Goal: Transaction & Acquisition: Purchase product/service

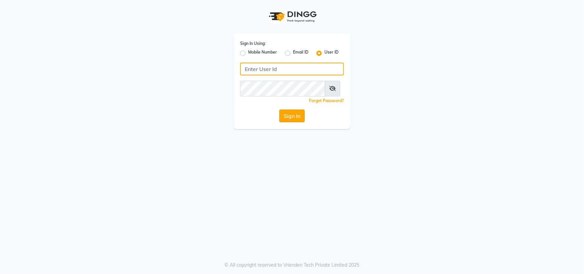
type input "[PERSON_NAME] @123"
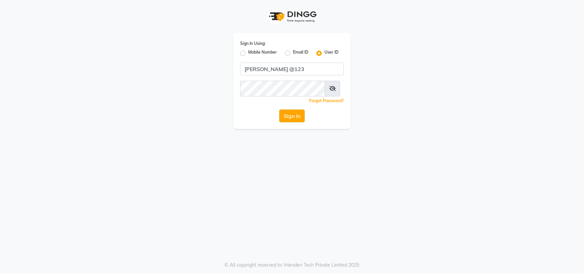
click at [301, 122] on button "Sign In" at bounding box center [291, 115] width 25 height 13
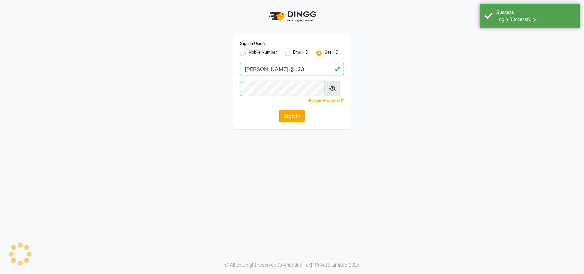
select select "7571"
select select "service"
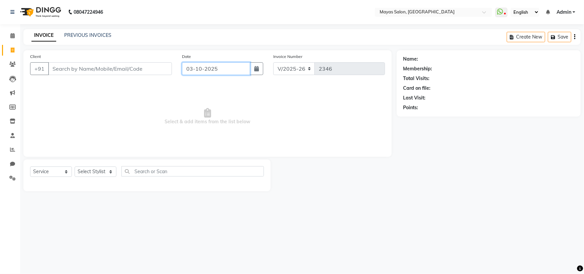
click at [229, 72] on input "03-10-2025" at bounding box center [216, 68] width 68 height 13
select select "10"
select select "2025"
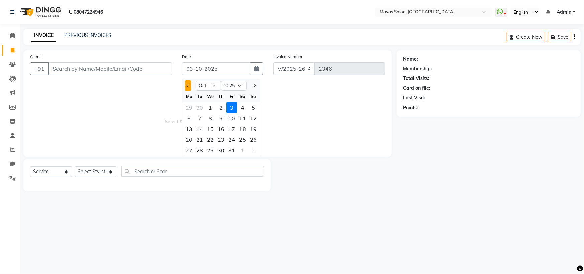
click at [190, 91] on button "Previous month" at bounding box center [188, 85] width 6 height 11
select select "9"
click at [237, 156] on div "3" at bounding box center [232, 150] width 11 height 11
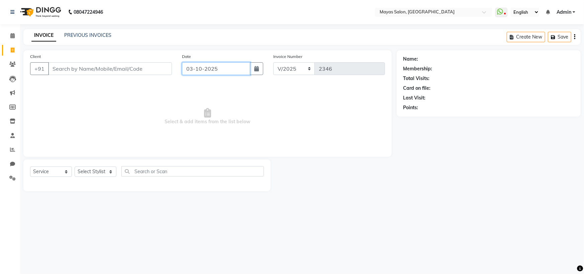
click at [192, 75] on input "03-10-2025" at bounding box center [216, 68] width 68 height 13
select select "10"
select select "2025"
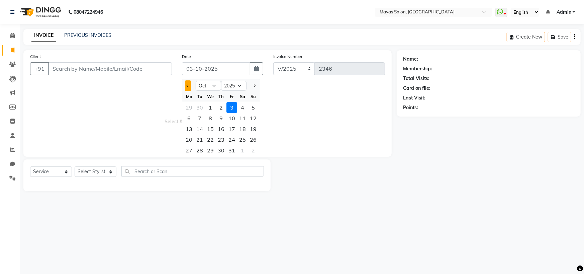
click at [187, 91] on button "Previous month" at bounding box center [188, 85] width 6 height 11
select select "9"
click at [259, 145] on div "28" at bounding box center [253, 139] width 11 height 11
type input "28-09-2025"
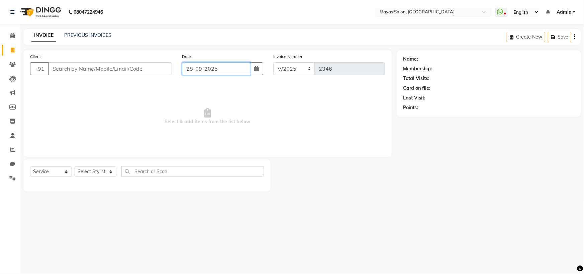
click at [233, 75] on input "28-09-2025" at bounding box center [216, 68] width 68 height 13
select select "9"
select select "2025"
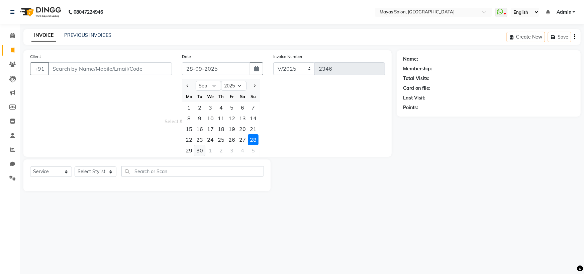
click at [203, 156] on div "30" at bounding box center [199, 150] width 11 height 11
type input "30-09-2025"
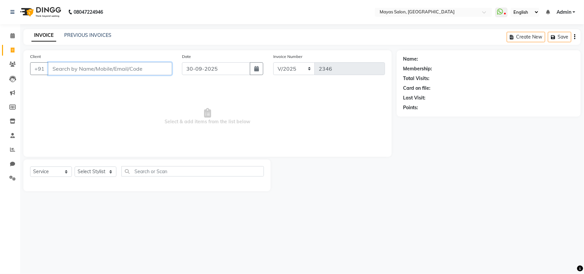
click at [151, 75] on input "Client" at bounding box center [110, 68] width 124 height 13
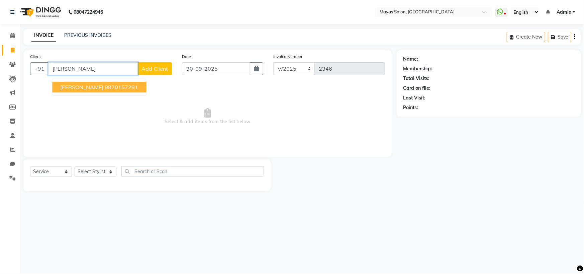
click at [138, 90] on ngb-highlight "9820157291" at bounding box center [121, 87] width 33 height 7
type input "9820157291"
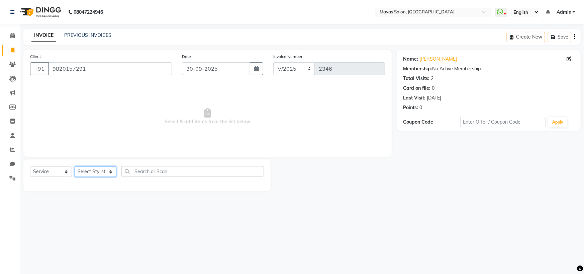
click at [102, 177] on select "Select Stylist [PERSON_NAME] [PERSON_NAME] [PERSON_NAME] (sir) [PERSON_NAME] Mo…" at bounding box center [96, 171] width 42 height 10
select select "67458"
click at [77, 177] on select "Select Stylist [PERSON_NAME] [PERSON_NAME] [PERSON_NAME] (sir) [PERSON_NAME] Mo…" at bounding box center [96, 171] width 42 height 10
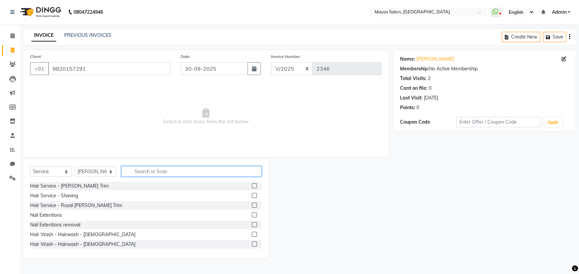
click at [202, 176] on input "text" at bounding box center [191, 171] width 140 height 10
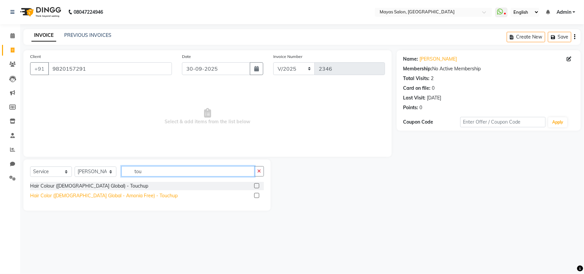
type input "tou"
click at [139, 199] on div "Hair Color ([DEMOGRAPHIC_DATA] Global - Amonia Free) - Touchup" at bounding box center [104, 195] width 148 height 7
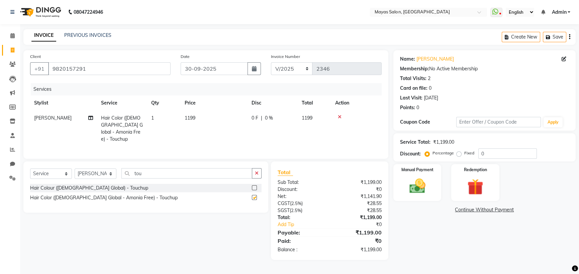
checkbox input "false"
click at [221, 140] on td "1199" at bounding box center [214, 128] width 67 height 36
select select "67458"
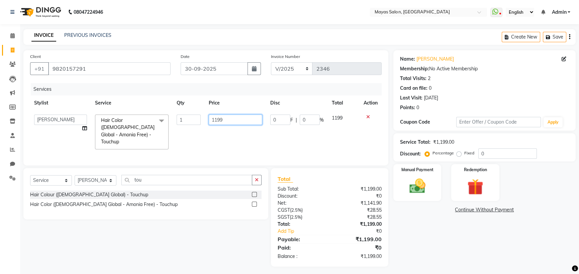
drag, startPoint x: 227, startPoint y: 137, endPoint x: 208, endPoint y: 142, distance: 19.5
click at [209, 125] on input "1199" at bounding box center [236, 119] width 54 height 10
type input "1500"
click at [491, 254] on div "Name: [PERSON_NAME] Membership: No Active Membership Total Visits: 2 Card on fi…" at bounding box center [487, 158] width 187 height 216
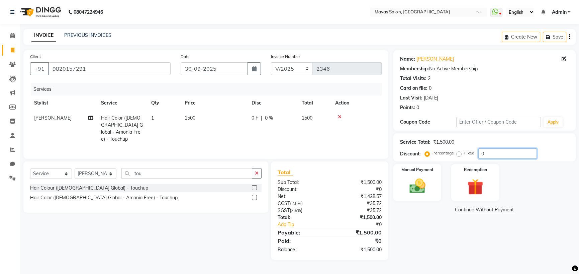
click at [510, 159] on input "0" at bounding box center [508, 153] width 59 height 10
type input "10"
click at [482, 255] on div "Name: [PERSON_NAME] Membership: No Active Membership Total Visits: 2 Card on fi…" at bounding box center [487, 154] width 187 height 209
click at [423, 197] on div "Manual Payment" at bounding box center [418, 182] width 50 height 38
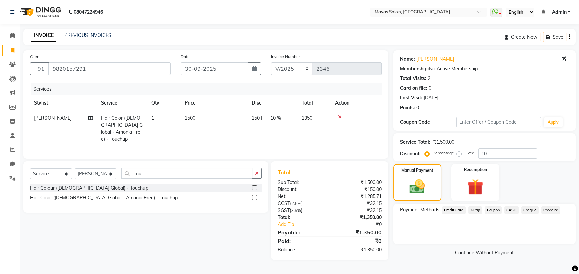
click at [519, 214] on span "CASH" at bounding box center [512, 210] width 14 height 8
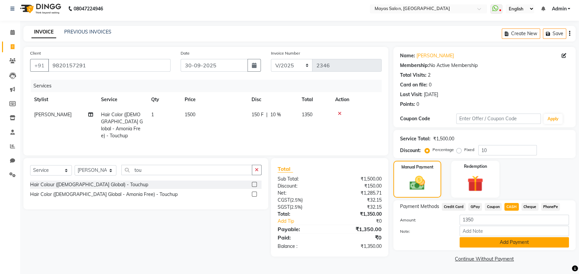
click at [511, 243] on button "Add Payment" at bounding box center [514, 242] width 109 height 10
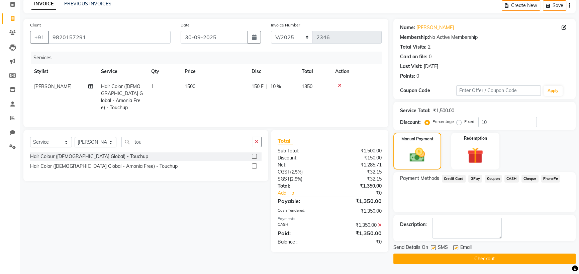
scroll to position [64, 0]
click at [510, 256] on button "Checkout" at bounding box center [485, 258] width 182 height 10
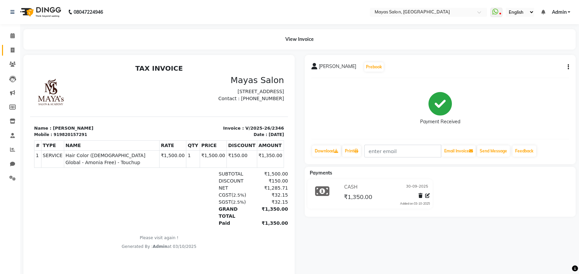
click at [8, 54] on link "Invoice" at bounding box center [10, 50] width 16 height 11
select select "7571"
select select "service"
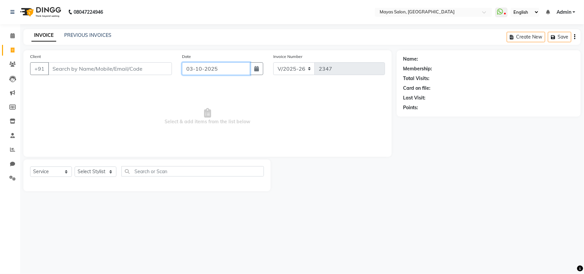
click at [215, 75] on input "03-10-2025" at bounding box center [216, 68] width 68 height 13
select select "10"
select select "2025"
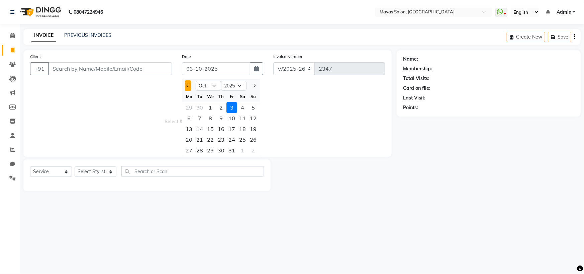
click at [189, 87] on span "Previous month" at bounding box center [188, 85] width 3 height 3
select select "9"
click at [204, 156] on div "30" at bounding box center [199, 150] width 11 height 11
type input "30-09-2025"
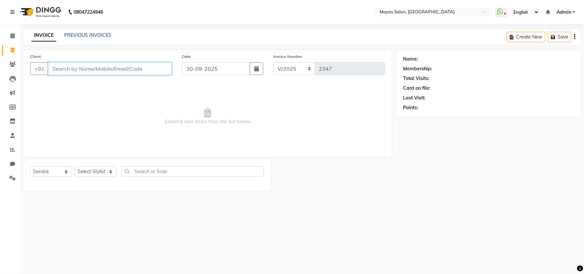
click at [131, 75] on input "Client" at bounding box center [110, 68] width 124 height 13
type input "9082527192"
click at [154, 73] on button "Add Client" at bounding box center [155, 68] width 34 height 13
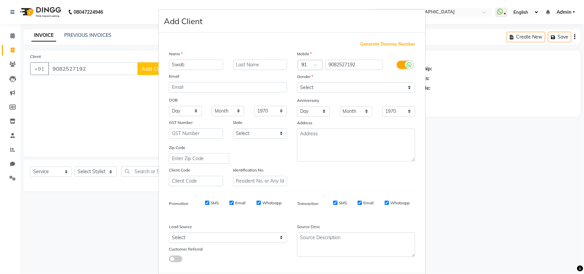
type input "Swati"
click at [330, 93] on select "Select [DEMOGRAPHIC_DATA] [DEMOGRAPHIC_DATA] Other Prefer Not To Say" at bounding box center [356, 87] width 118 height 10
select select "[DEMOGRAPHIC_DATA]"
click at [297, 93] on select "Select [DEMOGRAPHIC_DATA] [DEMOGRAPHIC_DATA] Other Prefer Not To Say" at bounding box center [356, 87] width 118 height 10
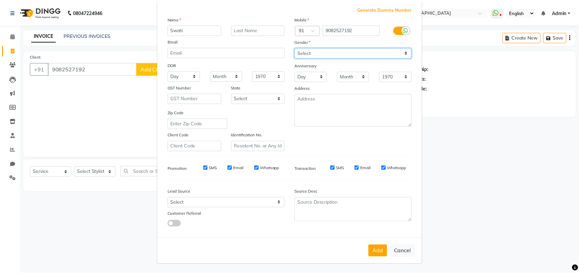
scroll to position [96, 0]
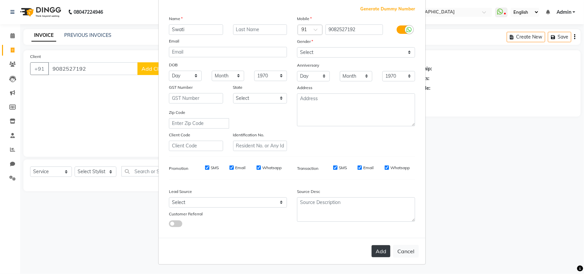
click at [372, 245] on button "Add" at bounding box center [381, 251] width 19 height 12
select select
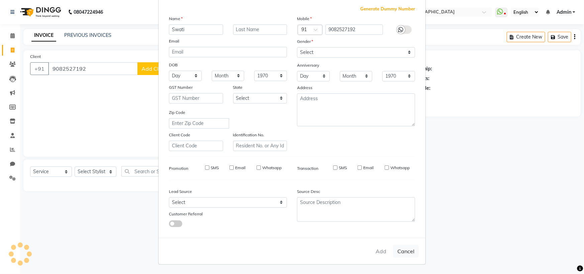
select select
checkbox input "false"
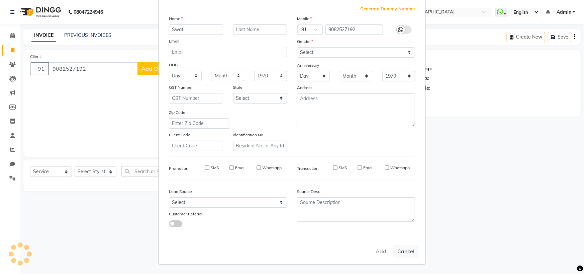
checkbox input "false"
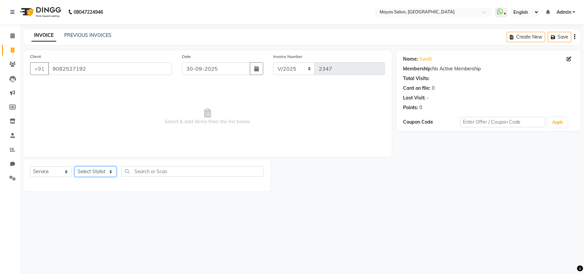
click at [99, 177] on select "Select Stylist [PERSON_NAME] [PERSON_NAME] [PERSON_NAME] (sir) [PERSON_NAME] Mo…" at bounding box center [96, 171] width 42 height 10
select select "67460"
click at [77, 177] on select "Select Stylist [PERSON_NAME] [PERSON_NAME] [PERSON_NAME] (sir) [PERSON_NAME] Mo…" at bounding box center [96, 171] width 42 height 10
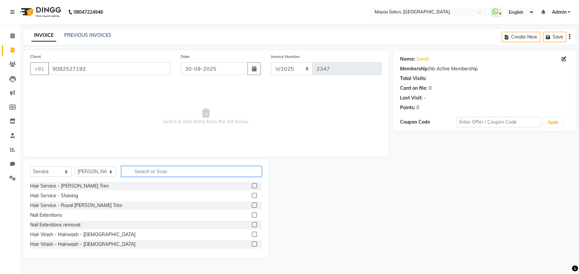
click at [156, 176] on input "text" at bounding box center [191, 171] width 140 height 10
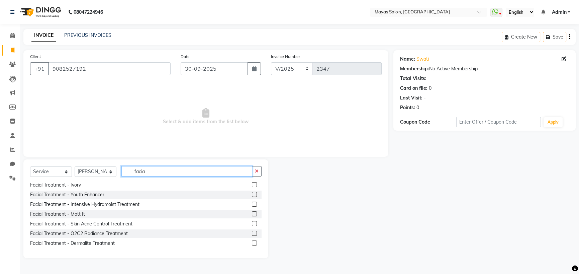
scroll to position [141, 0]
type input "facia"
click at [114, 237] on div "Facial Treatment - O2C2 Radiance Treatment" at bounding box center [79, 233] width 98 height 7
checkbox input "false"
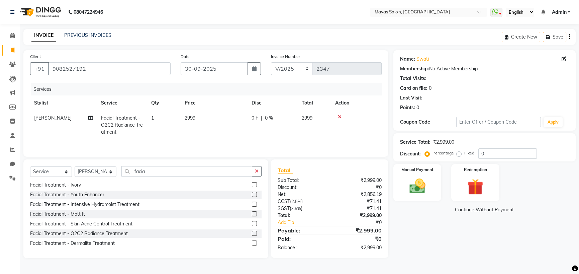
click at [228, 130] on td "2999" at bounding box center [214, 124] width 67 height 29
select select "67460"
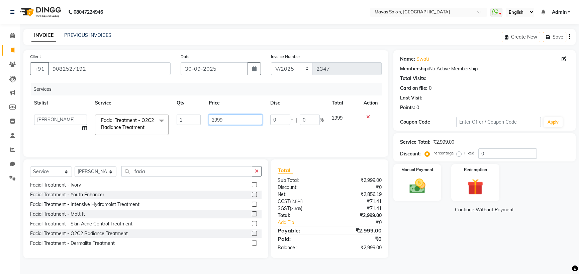
drag, startPoint x: 233, startPoint y: 138, endPoint x: 166, endPoint y: 142, distance: 67.7
click at [166, 139] on tr "[PERSON_NAME] [PERSON_NAME] [PERSON_NAME] (sir) [PERSON_NAME] Movle [PERSON_NAM…" at bounding box center [206, 124] width 352 height 28
type input "2500"
click at [252, 25] on div "08047224946 Select Location × Mayas Salon, Thane WhatsApp Status ✕ Status: Disc…" at bounding box center [289, 137] width 579 height 274
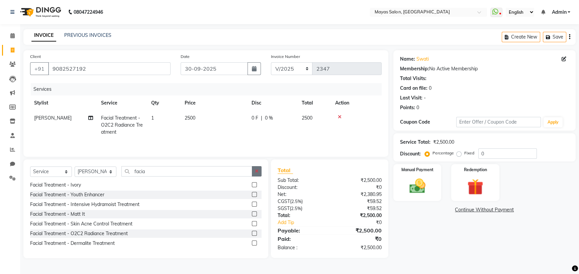
click at [252, 176] on button "button" at bounding box center [257, 171] width 10 height 10
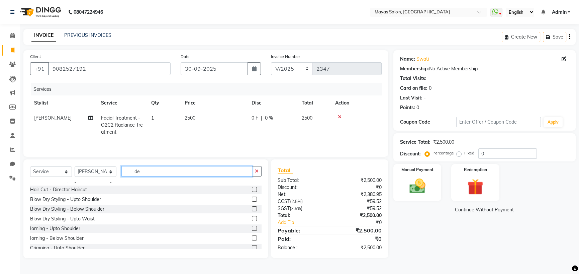
scroll to position [0, 0]
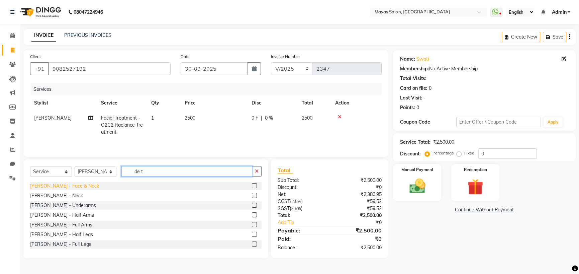
type input "de t"
click at [76, 189] on div "[PERSON_NAME] - Face & Neck" at bounding box center [64, 185] width 69 height 7
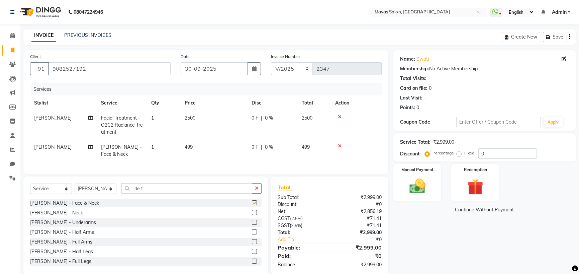
checkbox input "false"
click at [213, 162] on td "499" at bounding box center [214, 151] width 67 height 22
select select "67460"
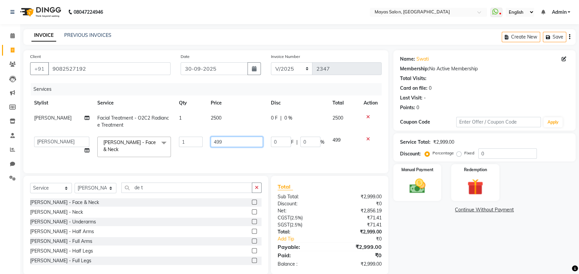
drag, startPoint x: 228, startPoint y: 160, endPoint x: 191, endPoint y: 163, distance: 36.9
click at [191, 161] on tr "[PERSON_NAME] [PERSON_NAME] [PERSON_NAME] (sir) [PERSON_NAME] Movle [PERSON_NAM…" at bounding box center [206, 147] width 352 height 28
type input "250"
click at [217, 10] on nav "08047224946 Select Location × Mayas Salon, Thane WhatsApp Status ✕ Status: Disc…" at bounding box center [289, 12] width 579 height 24
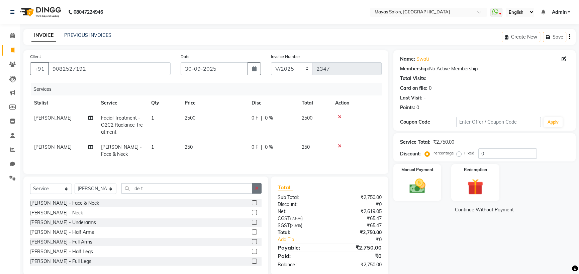
click at [258, 193] on button "button" at bounding box center [257, 188] width 10 height 10
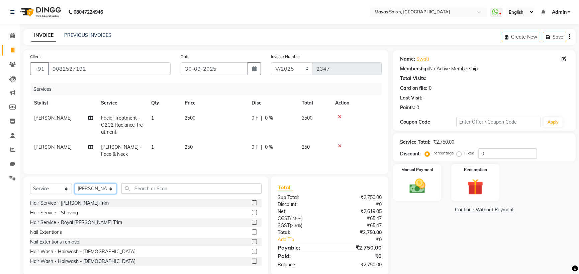
click at [107, 194] on select "Select Stylist [PERSON_NAME] [PERSON_NAME] [PERSON_NAME] (sir) [PERSON_NAME] Mo…" at bounding box center [96, 188] width 42 height 10
select select "67459"
click at [77, 194] on select "Select Stylist [PERSON_NAME] [PERSON_NAME] [PERSON_NAME] (sir) [PERSON_NAME] Mo…" at bounding box center [96, 188] width 42 height 10
click at [175, 193] on input "text" at bounding box center [191, 188] width 140 height 10
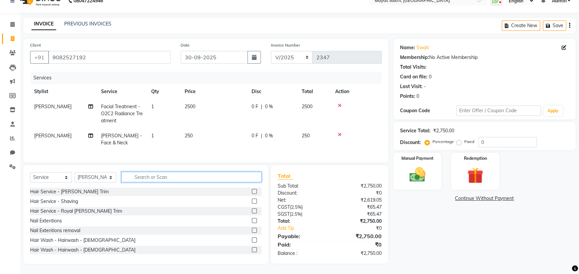
scroll to position [33, 0]
click at [57, 205] on div "Hair Service - Shaving" at bounding box center [54, 201] width 48 height 7
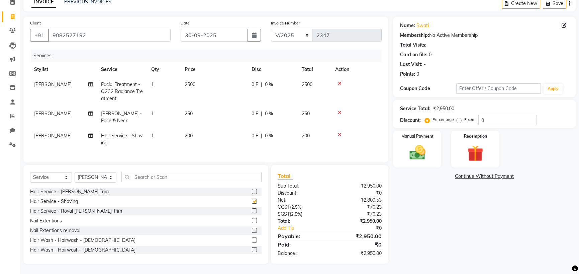
checkbox input "false"
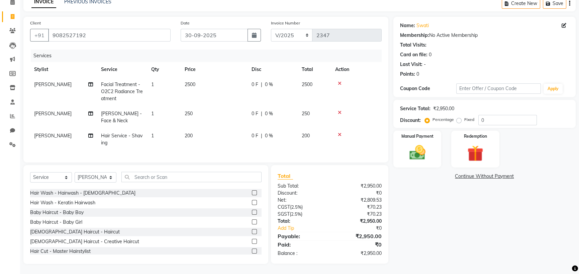
scroll to position [67, 0]
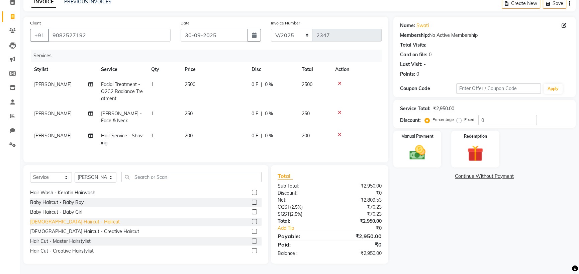
click at [77, 225] on div "[DEMOGRAPHIC_DATA] Haircut - Haircut" at bounding box center [75, 221] width 90 height 7
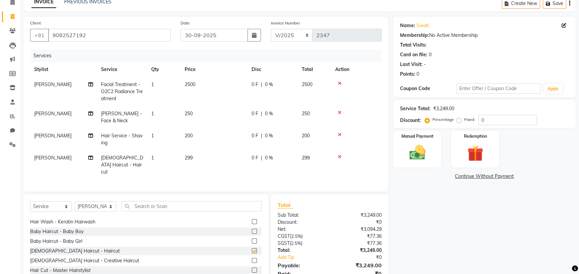
checkbox input "false"
click at [206, 179] on td "299" at bounding box center [214, 164] width 67 height 29
select select "67459"
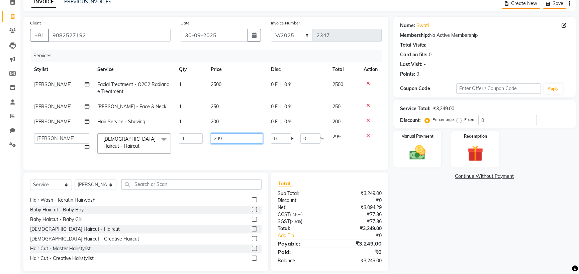
drag, startPoint x: 228, startPoint y: 167, endPoint x: 189, endPoint y: 167, distance: 38.2
click at [189, 158] on tr "[PERSON_NAME] [PERSON_NAME] [PERSON_NAME] (sir) [PERSON_NAME] Movle [PERSON_NAM…" at bounding box center [206, 143] width 352 height 28
type input "400"
click at [488, 246] on div "Name: Swati Membership: No Active Membership Total Visits: Card on file: 0 Last…" at bounding box center [487, 144] width 187 height 254
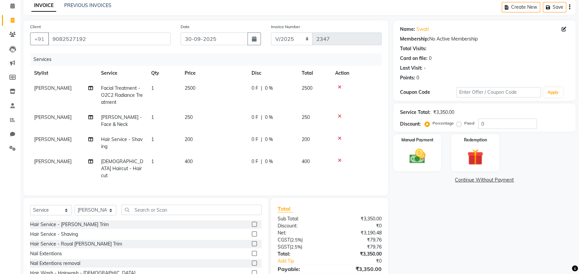
scroll to position [100, 0]
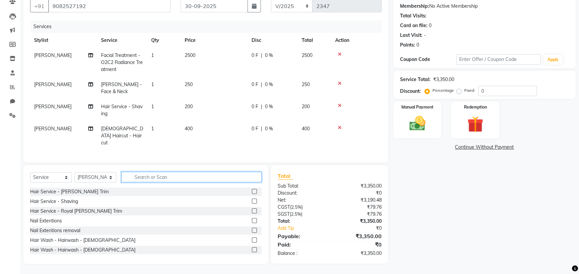
click at [202, 172] on input "text" at bounding box center [191, 177] width 140 height 10
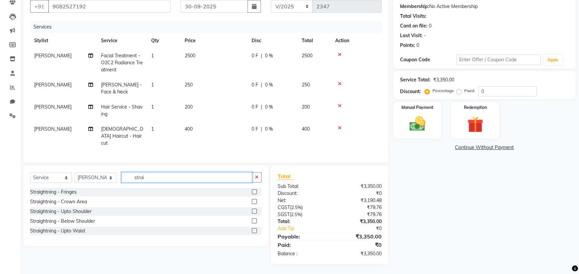
type input "strai"
click at [92, 221] on div "Straightning - Below Shoulder" at bounding box center [146, 221] width 232 height 8
click at [92, 218] on div "Straightning - Below Shoulder" at bounding box center [62, 221] width 65 height 7
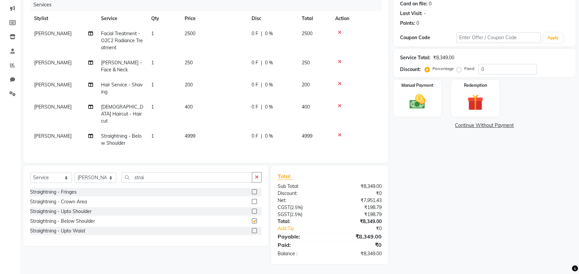
checkbox input "false"
click at [219, 138] on td "4999" at bounding box center [214, 140] width 67 height 22
select select "67459"
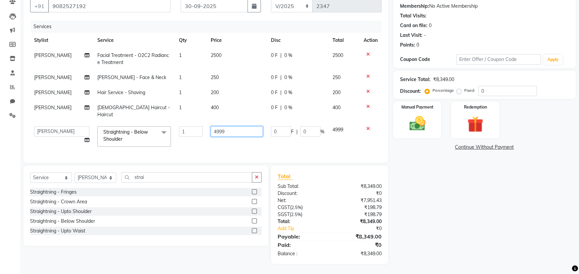
drag, startPoint x: 231, startPoint y: 112, endPoint x: 200, endPoint y: 117, distance: 31.5
click at [200, 122] on tr "[PERSON_NAME] [PERSON_NAME] [PERSON_NAME] (sir) [PERSON_NAME] Movle [PERSON_NAM…" at bounding box center [206, 136] width 352 height 28
type input "6000"
click at [423, 200] on div "Name: Swati Membership: No Active Membership Total Visits: Card on file: 0 Last…" at bounding box center [487, 126] width 187 height 276
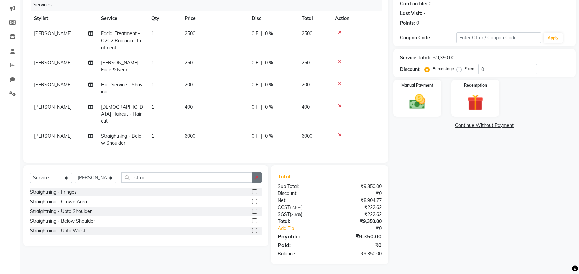
click at [253, 182] on button "button" at bounding box center [257, 177] width 10 height 10
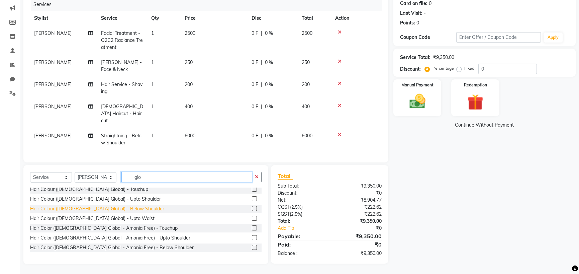
scroll to position [67, 0]
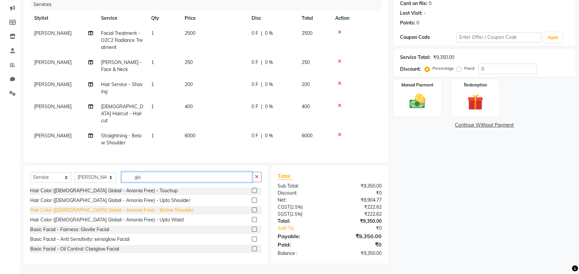
type input "glo"
click at [130, 214] on div "Hair Color ([DEMOGRAPHIC_DATA] Global - Amonia Free) - Below Shoulder" at bounding box center [112, 209] width 164 height 7
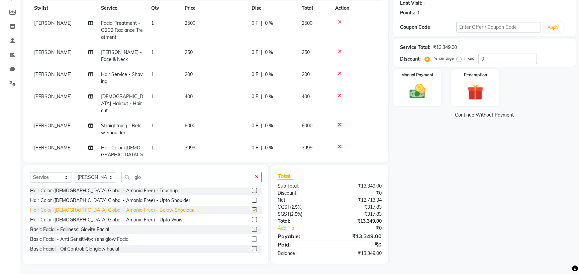
checkbox input "false"
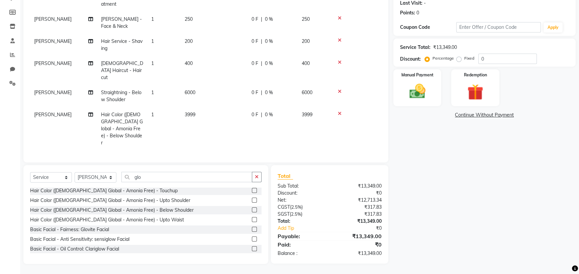
click at [226, 118] on td "3999" at bounding box center [214, 128] width 67 height 43
select select "67459"
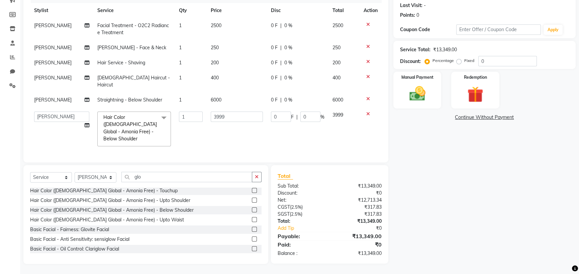
scroll to position [5, 0]
drag, startPoint x: 229, startPoint y: 120, endPoint x: 189, endPoint y: 128, distance: 40.6
click at [189, 128] on tr "[PERSON_NAME] [PERSON_NAME] [PERSON_NAME] (sir) [PERSON_NAME] Movle [PERSON_NAM…" at bounding box center [206, 128] width 352 height 43
type input "4000"
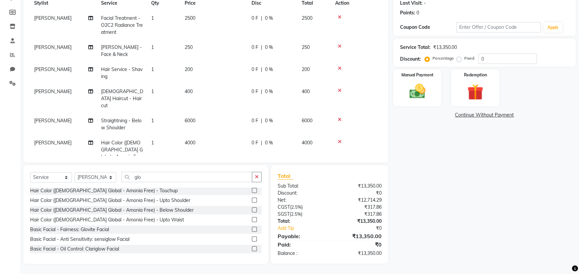
click at [493, 231] on div "Name: Swati Membership: No Active Membership Total Visits: Card on file: 0 Last…" at bounding box center [487, 109] width 187 height 308
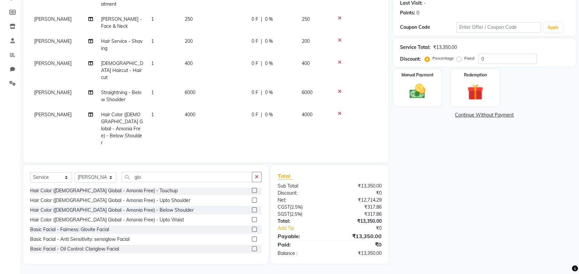
click at [281, 118] on div "0 F | 0 %" at bounding box center [273, 114] width 42 height 7
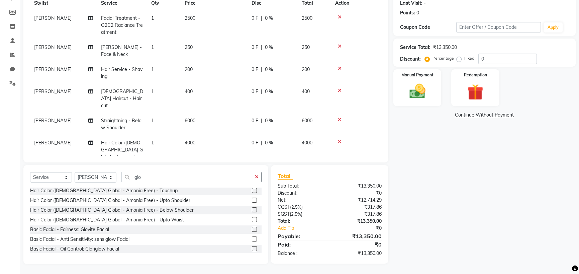
select select "67459"
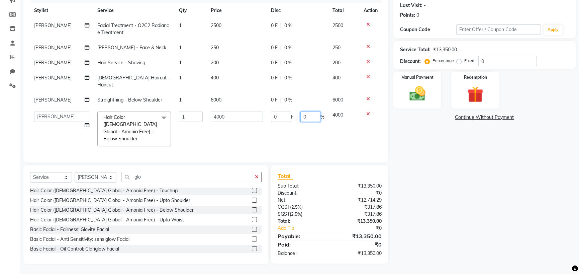
click at [303, 122] on input "0" at bounding box center [311, 116] width 20 height 10
type input "10"
click at [457, 207] on div "Name: Swati Membership: No Active Membership Total Visits: Card on file: 0 Last…" at bounding box center [487, 111] width 187 height 306
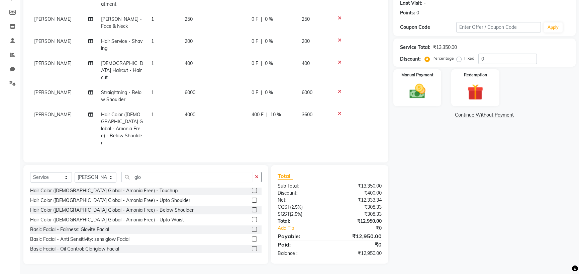
scroll to position [41, 0]
click at [255, 179] on icon "button" at bounding box center [257, 176] width 4 height 5
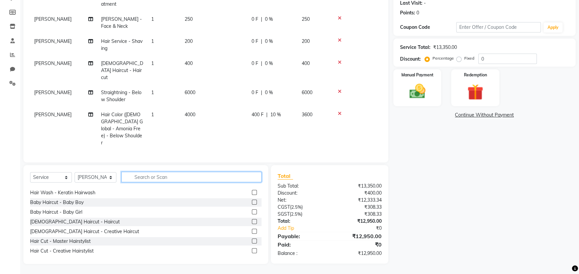
scroll to position [409, 0]
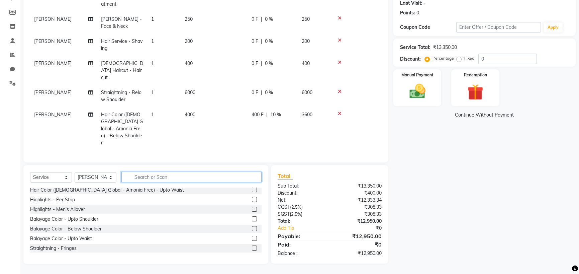
click at [167, 182] on input "text" at bounding box center [191, 177] width 140 height 10
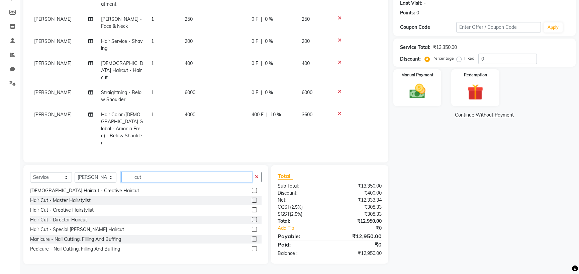
scroll to position [37, 0]
type input "cut"
click at [71, 204] on div "Hair Cut - Master Hairstylist" at bounding box center [60, 200] width 61 height 7
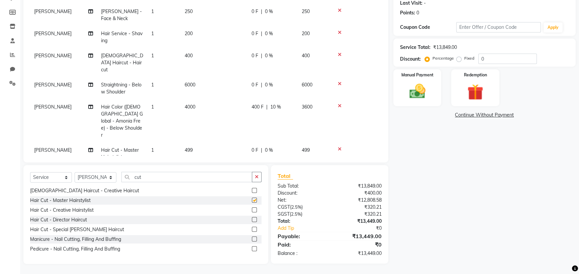
checkbox input "false"
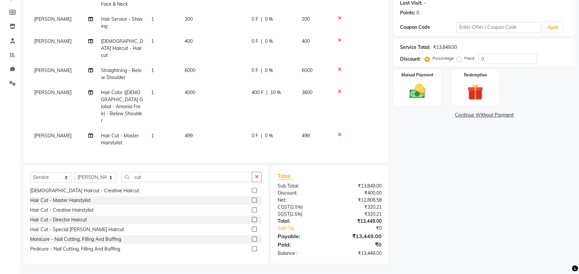
click at [216, 134] on td "499" at bounding box center [214, 139] width 67 height 22
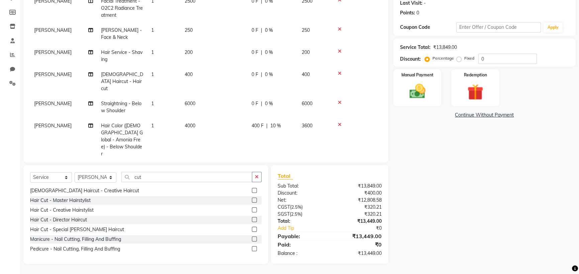
select select "67459"
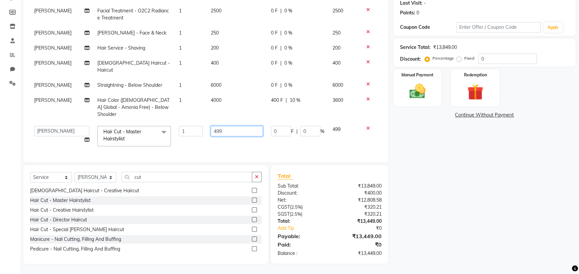
drag, startPoint x: 225, startPoint y: 130, endPoint x: 185, endPoint y: 142, distance: 41.7
click at [185, 142] on tr "[PERSON_NAME] [PERSON_NAME] [PERSON_NAME] (sir) [PERSON_NAME] Movle [PERSON_NAM…" at bounding box center [206, 136] width 352 height 28
type input "500"
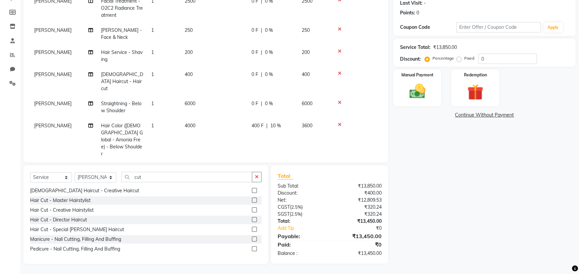
click at [505, 206] on div "Name: Swati Membership: No Active Membership Total Visits: Card on file: 0 Last…" at bounding box center [487, 109] width 187 height 308
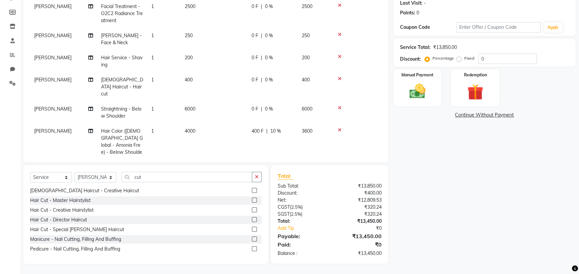
scroll to position [33, 0]
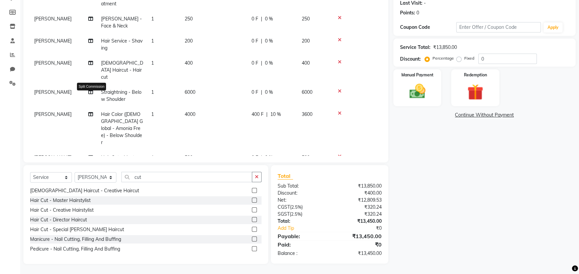
click at [92, 94] on icon at bounding box center [90, 92] width 5 height 5
select select "67459"
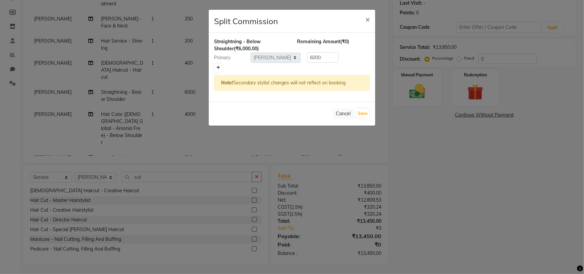
click at [219, 70] on icon at bounding box center [219, 68] width 4 height 4
type input "3000"
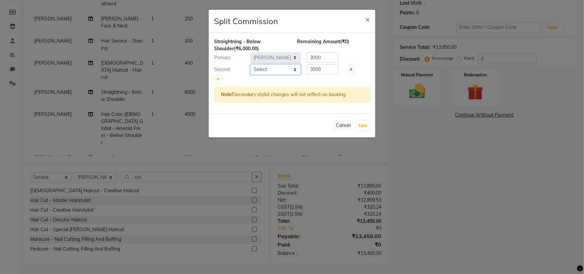
click at [270, 75] on select "Select [PERSON_NAME] [PERSON_NAME] [PERSON_NAME] (sir) [PERSON_NAME] Movle [PER…" at bounding box center [276, 69] width 50 height 10
select select "67457"
click at [251, 75] on select "Select [PERSON_NAME] [PERSON_NAME] [PERSON_NAME] (sir) [PERSON_NAME] Movle [PER…" at bounding box center [276, 69] width 50 height 10
click at [356, 130] on button "Save" at bounding box center [362, 125] width 13 height 9
select select "Select"
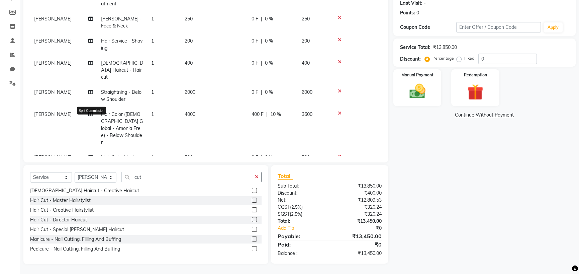
click at [90, 116] on icon at bounding box center [90, 114] width 5 height 5
select select "67459"
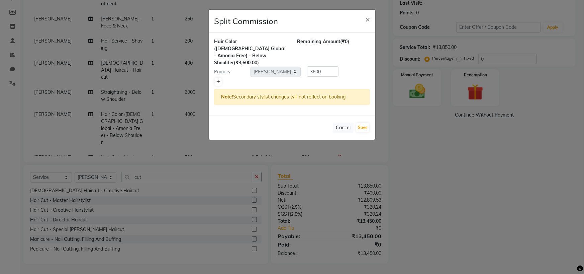
click at [219, 84] on icon at bounding box center [219, 82] width 4 height 4
type input "1800"
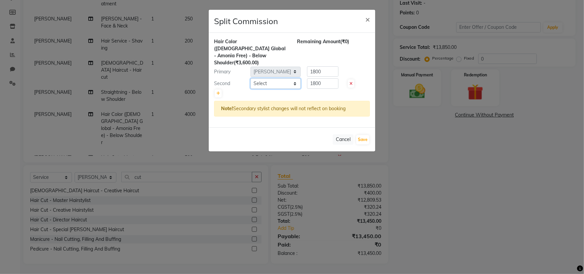
click at [256, 89] on select "Select [PERSON_NAME] [PERSON_NAME] [PERSON_NAME] (sir) [PERSON_NAME] Movle [PER…" at bounding box center [276, 83] width 50 height 10
select select "67457"
click at [251, 83] on select "Select [PERSON_NAME] [PERSON_NAME] [PERSON_NAME] (sir) [PERSON_NAME] Movle [PER…" at bounding box center [276, 83] width 50 height 10
click at [357, 144] on button "Save" at bounding box center [362, 139] width 13 height 9
select select "Select"
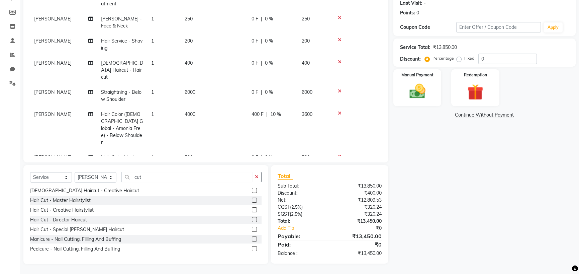
scroll to position [65, 0]
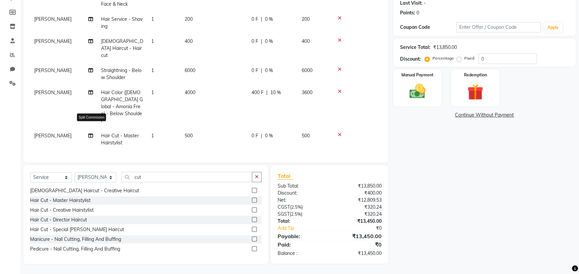
click at [92, 137] on icon at bounding box center [90, 135] width 5 height 5
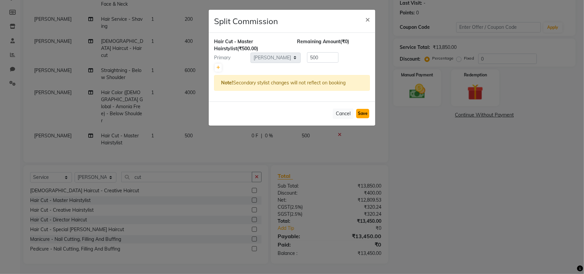
click at [358, 118] on button "Save" at bounding box center [362, 113] width 13 height 9
select select "Select"
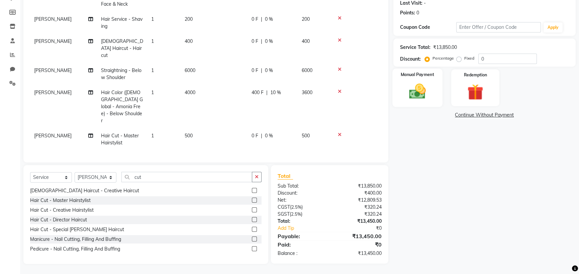
click at [422, 101] on img at bounding box center [417, 91] width 27 height 19
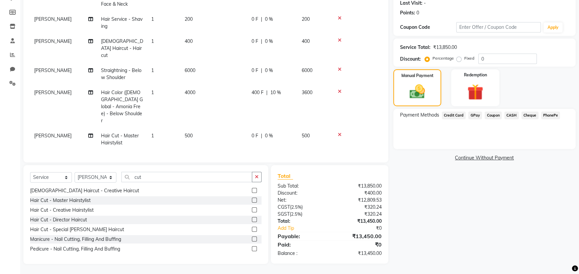
click at [474, 119] on span "GPay" at bounding box center [476, 115] width 14 height 8
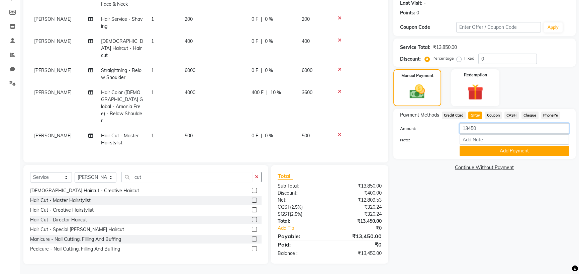
drag, startPoint x: 489, startPoint y: 159, endPoint x: 428, endPoint y: 163, distance: 60.4
click at [428, 135] on div "Amount: 13450" at bounding box center [484, 128] width 179 height 11
type input "11000"
click at [503, 156] on button "Add Payment" at bounding box center [514, 151] width 109 height 10
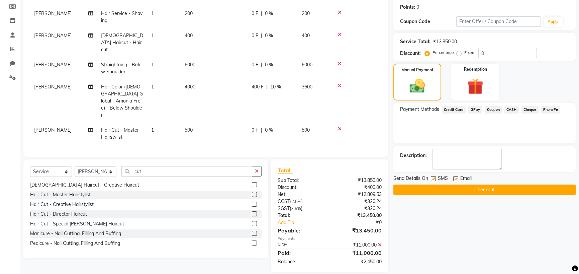
click at [517, 113] on span "CASH" at bounding box center [512, 110] width 14 height 8
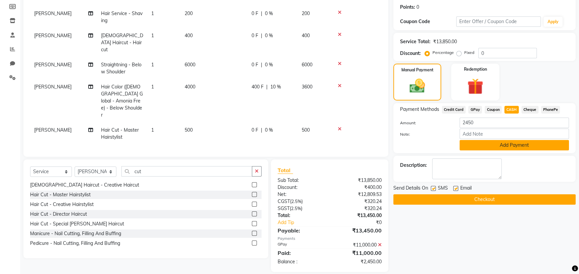
click at [516, 150] on button "Add Payment" at bounding box center [514, 145] width 109 height 10
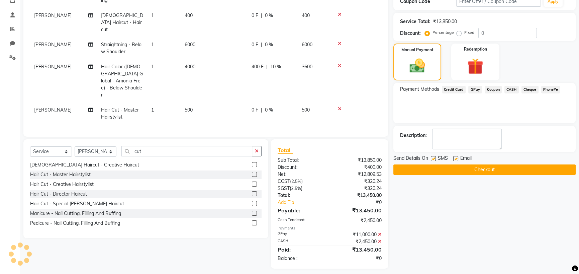
scroll to position [154, 0]
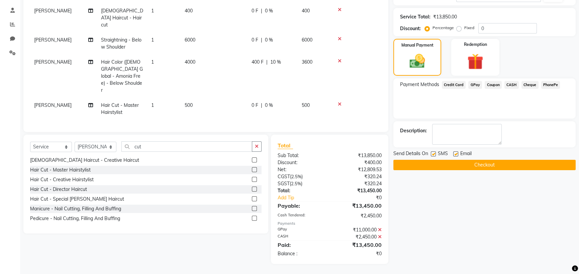
click at [507, 170] on button "Checkout" at bounding box center [485, 165] width 182 height 10
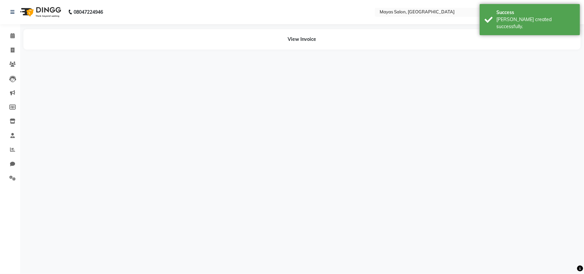
select select "67460"
select select "67459"
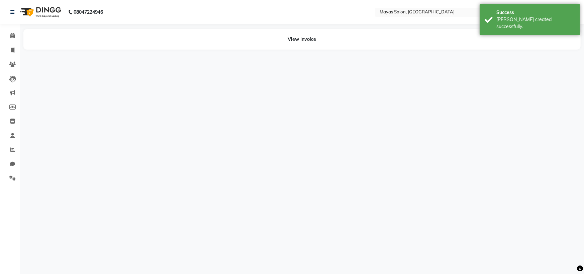
select select "67457"
select select "67459"
select select "67457"
select select "67459"
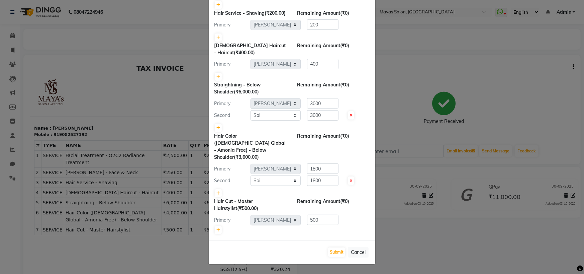
scroll to position [156, 0]
click at [333, 247] on button "Submit" at bounding box center [336, 251] width 17 height 9
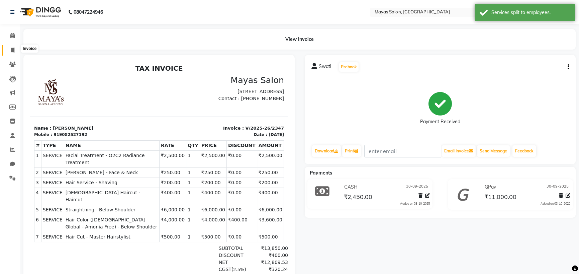
click at [8, 47] on span at bounding box center [13, 51] width 12 height 8
select select "service"
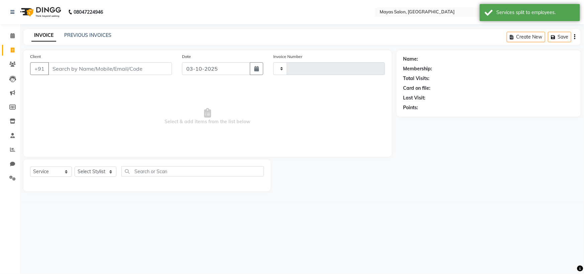
type input "2348"
select select "7571"
click at [229, 75] on input "03-10-2025" at bounding box center [216, 68] width 68 height 13
select select "10"
select select "2025"
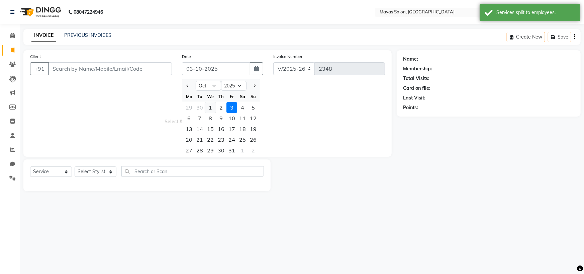
click at [216, 113] on div "1" at bounding box center [210, 107] width 11 height 11
type input "01-10-2025"
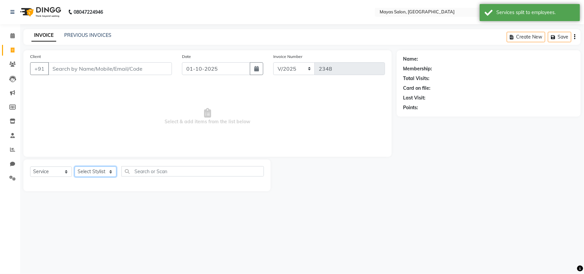
click at [113, 177] on select "Select Stylist [PERSON_NAME] [PERSON_NAME] [PERSON_NAME] (sir) [PERSON_NAME] Mo…" at bounding box center [96, 171] width 42 height 10
select select "67459"
click at [77, 177] on select "Select Stylist [PERSON_NAME] [PERSON_NAME] [PERSON_NAME] (sir) [PERSON_NAME] Mo…" at bounding box center [96, 171] width 42 height 10
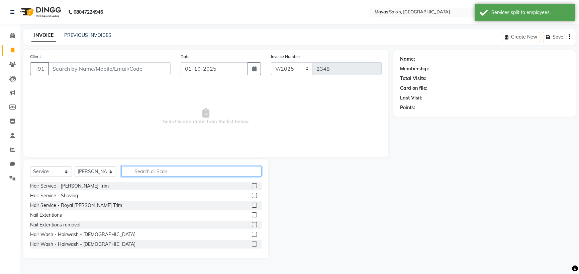
click at [144, 176] on input "text" at bounding box center [191, 171] width 140 height 10
click at [131, 72] on input "Client" at bounding box center [109, 68] width 122 height 13
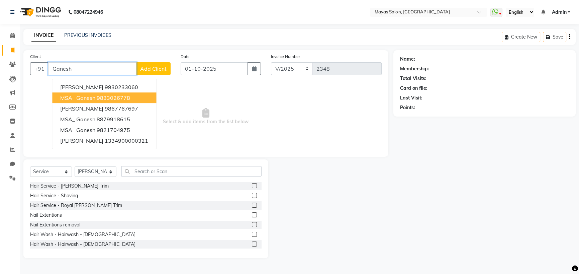
type input "Ganesh"
click at [163, 73] on button "Add Client" at bounding box center [153, 68] width 34 height 13
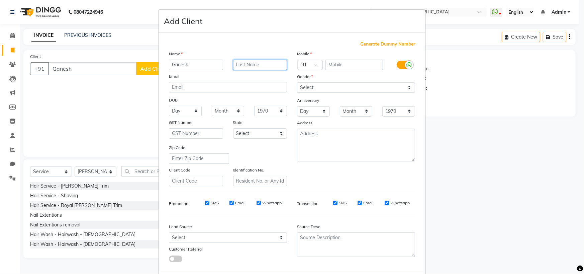
click at [240, 70] on input "text" at bounding box center [260, 65] width 54 height 10
type input "[PERSON_NAME]"
click at [367, 48] on span "Generate Dummy Number" at bounding box center [387, 44] width 55 height 7
type input "1334900000514"
checkbox input "false"
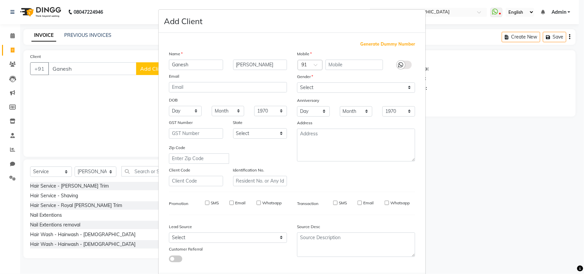
checkbox input "false"
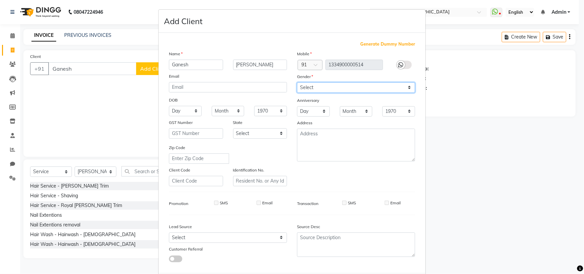
click at [333, 93] on select "Select [DEMOGRAPHIC_DATA] [DEMOGRAPHIC_DATA] Other Prefer Not To Say" at bounding box center [356, 87] width 118 height 10
select select "[DEMOGRAPHIC_DATA]"
click at [297, 93] on select "Select [DEMOGRAPHIC_DATA] [DEMOGRAPHIC_DATA] Other Prefer Not To Say" at bounding box center [356, 87] width 118 height 10
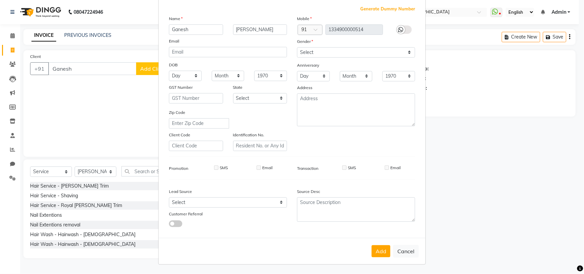
click at [370, 255] on div "Add Cancel" at bounding box center [292, 251] width 267 height 26
click at [372, 245] on button "Add" at bounding box center [381, 251] width 19 height 12
type input "1334900000514"
select select
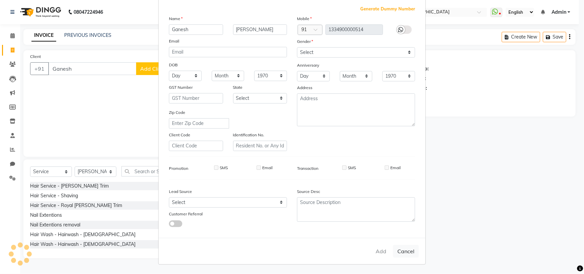
select select
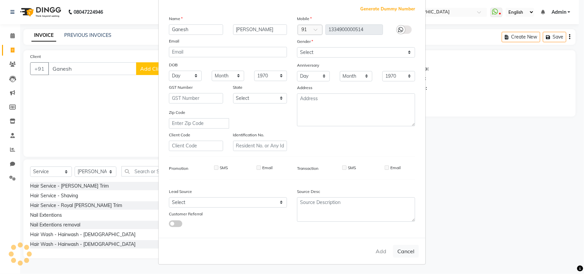
checkbox input "false"
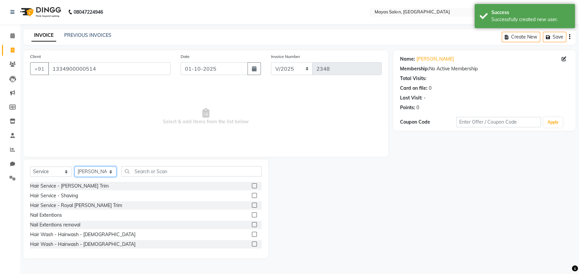
click at [114, 177] on select "Select Stylist [PERSON_NAME] [PERSON_NAME] [PERSON_NAME] (sir) [PERSON_NAME] Mo…" at bounding box center [96, 171] width 42 height 10
click at [77, 177] on select "Select Stylist [PERSON_NAME] [PERSON_NAME] [PERSON_NAME] (sir) [PERSON_NAME] Mo…" at bounding box center [96, 171] width 42 height 10
click at [167, 176] on input "text" at bounding box center [191, 171] width 140 height 10
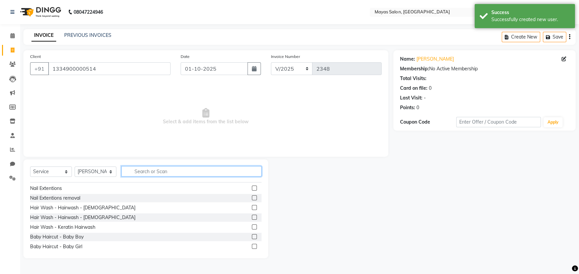
scroll to position [67, 0]
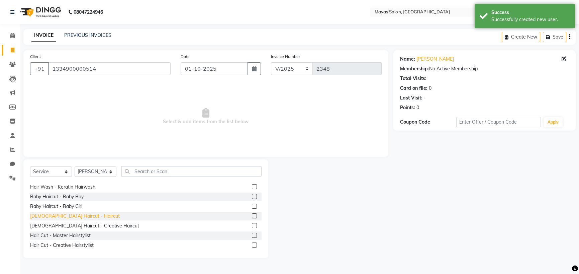
click at [72, 220] on div "[DEMOGRAPHIC_DATA] Haircut - Haircut" at bounding box center [75, 216] width 90 height 7
checkbox input "false"
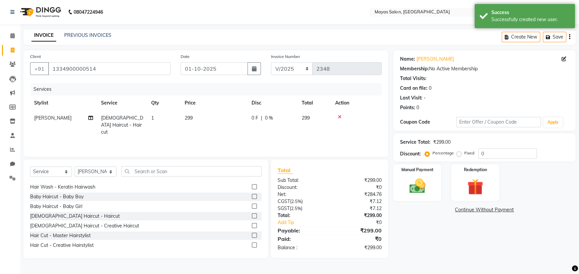
click at [207, 140] on td "299" at bounding box center [214, 124] width 67 height 29
select select "67459"
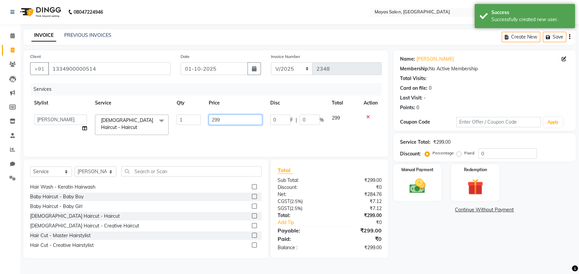
drag, startPoint x: 223, startPoint y: 135, endPoint x: 199, endPoint y: 141, distance: 24.8
click at [199, 139] on tr "[PERSON_NAME] [PERSON_NAME] [PERSON_NAME] (sir) [PERSON_NAME] Movle [PERSON_NAM…" at bounding box center [206, 124] width 352 height 28
type input "4"
type input "300"
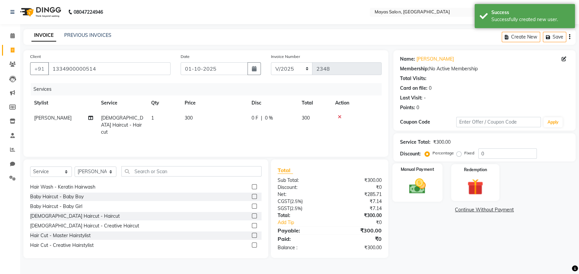
click at [435, 201] on div "Manual Payment" at bounding box center [418, 182] width 50 height 38
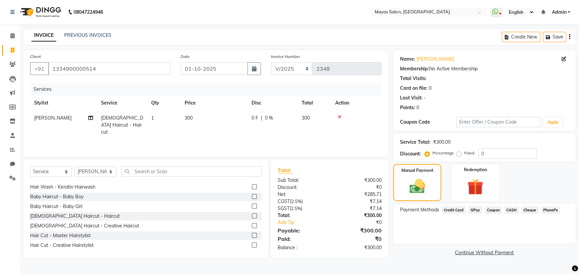
scroll to position [21, 0]
click at [519, 212] on span "CASH" at bounding box center [512, 210] width 14 height 8
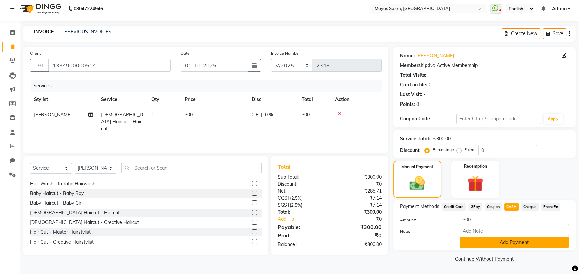
click at [521, 247] on button "Add Payment" at bounding box center [514, 242] width 109 height 10
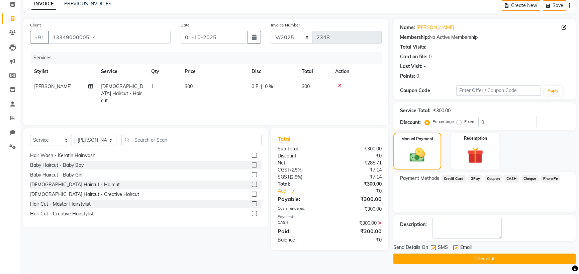
scroll to position [64, 0]
click at [524, 255] on button "Checkout" at bounding box center [485, 258] width 182 height 10
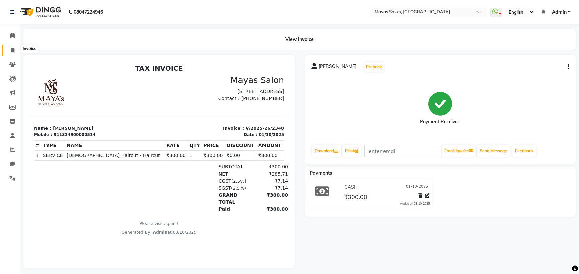
click at [11, 48] on icon at bounding box center [13, 50] width 4 height 5
select select "7571"
select select "service"
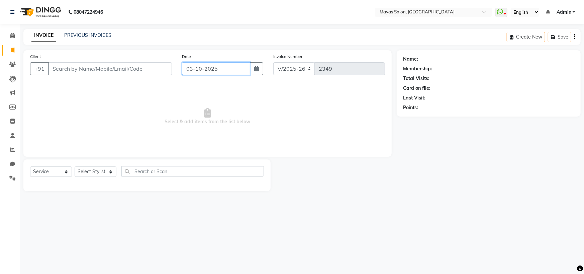
click at [216, 75] on input "03-10-2025" at bounding box center [216, 68] width 68 height 13
select select "10"
select select "2025"
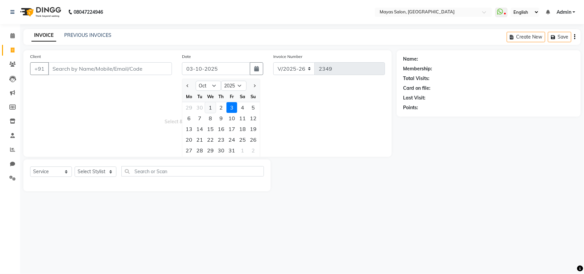
click at [216, 113] on div "1" at bounding box center [210, 107] width 11 height 11
type input "01-10-2025"
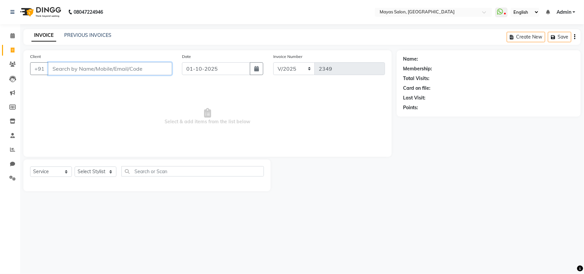
click at [166, 75] on input "Client" at bounding box center [110, 68] width 124 height 13
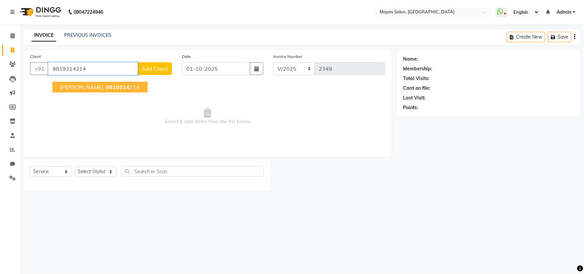
type input "9819314214"
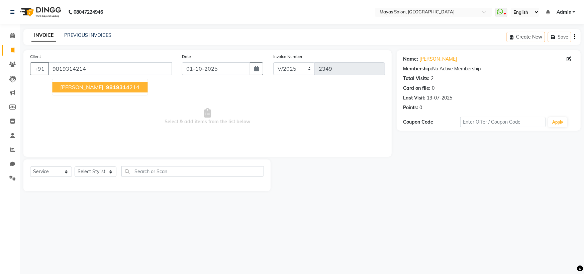
click at [117, 90] on span "9819314" at bounding box center [117, 87] width 23 height 7
click at [114, 177] on select "Select Stylist [PERSON_NAME] [PERSON_NAME] [PERSON_NAME] (sir) [PERSON_NAME] Mo…" at bounding box center [96, 171] width 42 height 10
select select "67455"
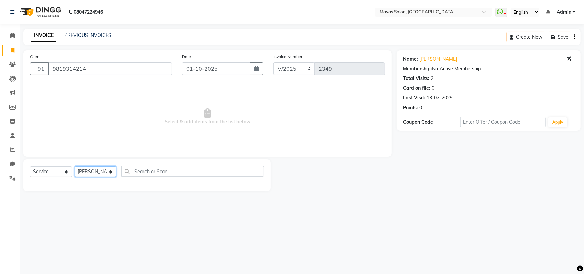
click at [77, 177] on select "Select Stylist [PERSON_NAME] [PERSON_NAME] [PERSON_NAME] (sir) [PERSON_NAME] Mo…" at bounding box center [96, 171] width 42 height 10
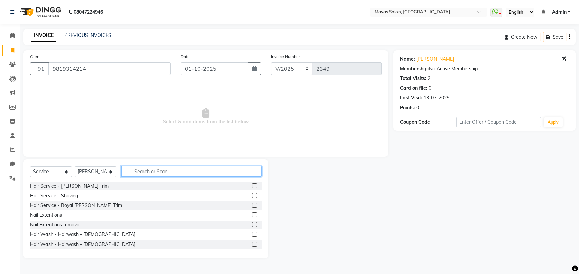
click at [171, 176] on input "text" at bounding box center [191, 171] width 140 height 10
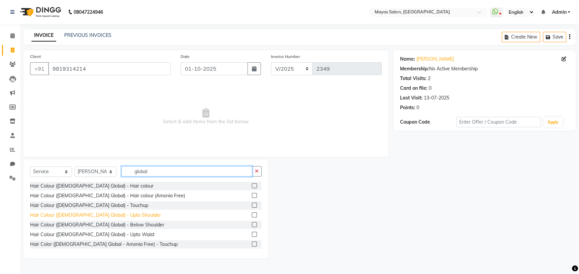
type input "global"
click at [120, 219] on div "Hair Colour ([DEMOGRAPHIC_DATA] Global) - Upto Shoulder" at bounding box center [95, 215] width 131 height 7
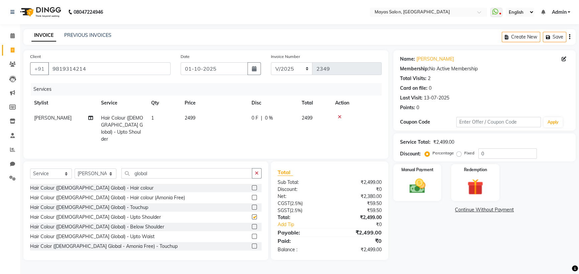
checkbox input "false"
click at [218, 142] on td "2499" at bounding box center [214, 128] width 67 height 36
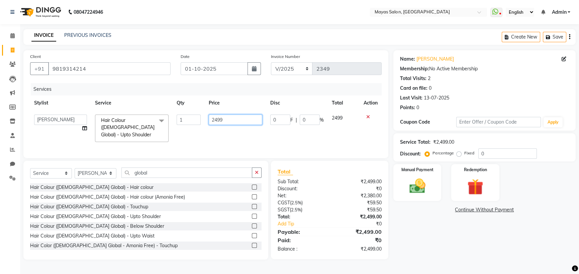
drag, startPoint x: 231, startPoint y: 138, endPoint x: 194, endPoint y: 137, distance: 37.2
click at [194, 137] on tr "[PERSON_NAME] [PERSON_NAME] [PERSON_NAME] (sir) [PERSON_NAME] Movle [PERSON_NAM…" at bounding box center [206, 127] width 352 height 35
type input "3000"
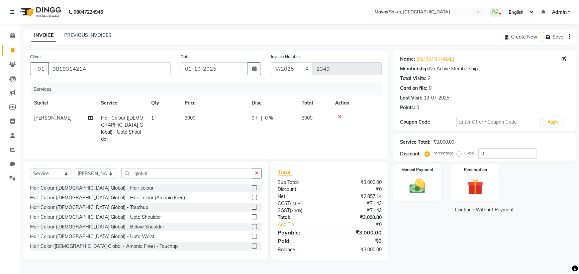
click at [263, 16] on nav "08047224946 Select Location × Mayas Salon, Thane WhatsApp Status ✕ Status: Disc…" at bounding box center [289, 12] width 579 height 24
click at [252, 178] on button "button" at bounding box center [257, 173] width 10 height 10
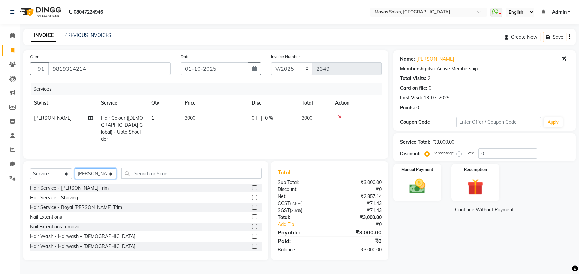
drag, startPoint x: 98, startPoint y: 199, endPoint x: 103, endPoint y: 192, distance: 8.4
click at [98, 179] on select "Select Stylist [PERSON_NAME] [PERSON_NAME] [PERSON_NAME] (sir) [PERSON_NAME] Mo…" at bounding box center [96, 173] width 42 height 10
select select "66827"
click at [77, 179] on select "Select Stylist [PERSON_NAME] [PERSON_NAME] [PERSON_NAME] (sir) [PERSON_NAME] Mo…" at bounding box center [96, 173] width 42 height 10
click at [176, 178] on input "text" at bounding box center [191, 173] width 140 height 10
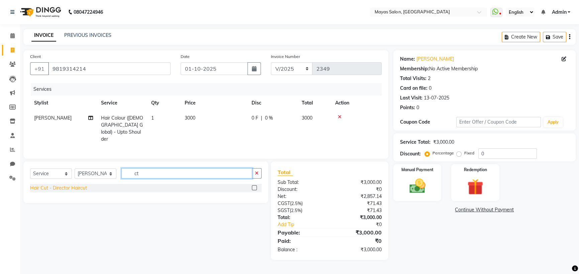
type input "ct"
click at [68, 191] on div "Hair Cut - Director Haircut" at bounding box center [58, 187] width 57 height 7
checkbox input "false"
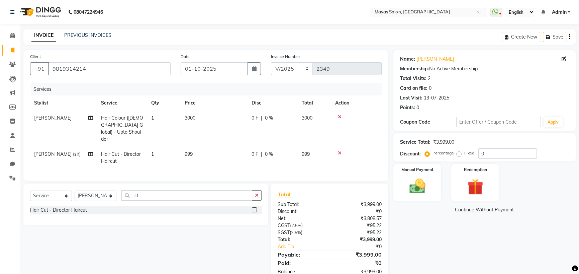
click at [227, 169] on td "999" at bounding box center [214, 158] width 67 height 22
select select "66827"
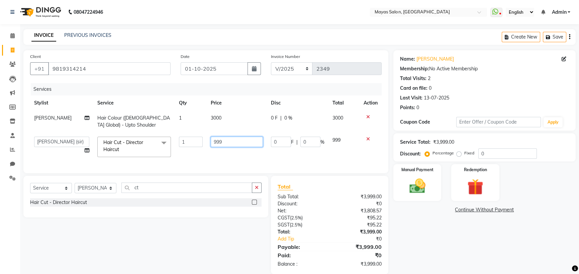
drag, startPoint x: 235, startPoint y: 165, endPoint x: 180, endPoint y: 167, distance: 54.6
click at [180, 161] on tr "[PERSON_NAME] [PERSON_NAME] [PERSON_NAME] (sir) [PERSON_NAME] Movle [PERSON_NAM…" at bounding box center [206, 147] width 352 height 28
type input "1500"
click at [455, 263] on div "Name: [PERSON_NAME] Membership: No Active Membership Total Visits: 2 Card on fi…" at bounding box center [487, 162] width 187 height 224
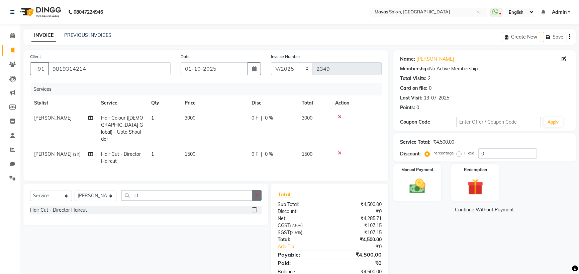
click at [255, 197] on icon "button" at bounding box center [257, 195] width 4 height 5
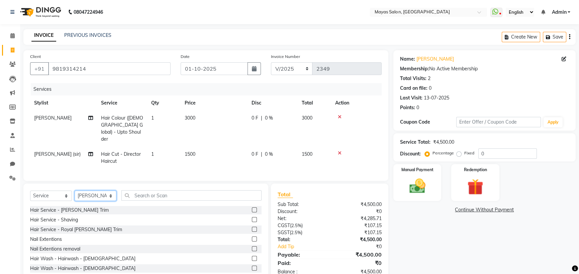
click at [107, 201] on select "Select Stylist [PERSON_NAME] [PERSON_NAME] [PERSON_NAME] (sir) [PERSON_NAME] Mo…" at bounding box center [96, 195] width 42 height 10
select select "70617"
click at [77, 201] on select "Select Stylist [PERSON_NAME] [PERSON_NAME] [PERSON_NAME] (sir) [PERSON_NAME] Mo…" at bounding box center [96, 195] width 42 height 10
drag, startPoint x: 64, startPoint y: 223, endPoint x: 64, endPoint y: 217, distance: 5.4
click at [64, 201] on select "Select Service Product Membership Package Voucher Prepaid Gift Card" at bounding box center [51, 195] width 42 height 10
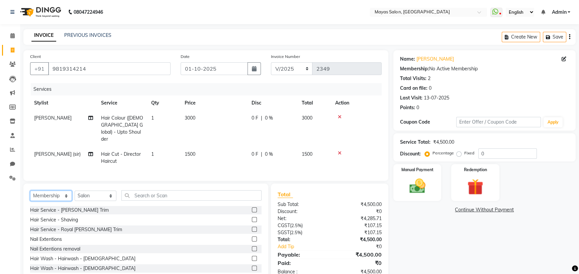
click at [32, 201] on select "Select Service Product Membership Package Voucher Prepaid Gift Card" at bounding box center [51, 195] width 42 height 10
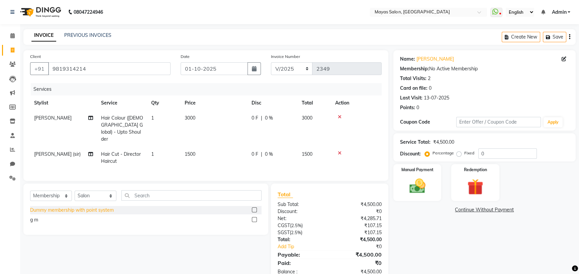
click at [89, 214] on div "Dummy membership with point system" at bounding box center [72, 209] width 84 height 7
select select "select"
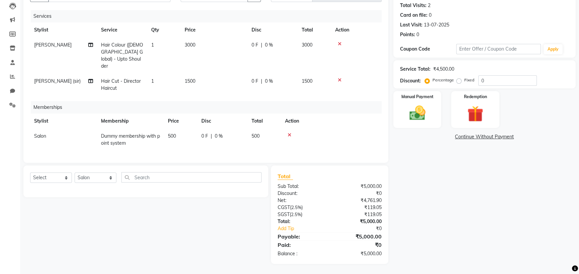
scroll to position [114, 0]
click at [194, 129] on td "500" at bounding box center [180, 140] width 33 height 22
select select "70617"
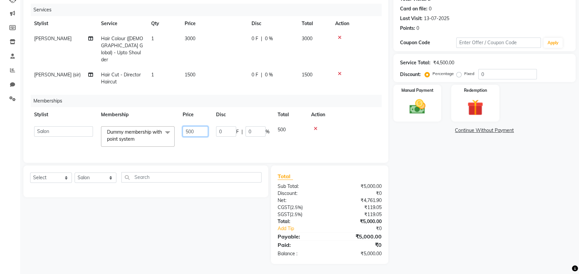
drag, startPoint x: 206, startPoint y: 118, endPoint x: 167, endPoint y: 118, distance: 38.8
click at [167, 122] on tr "[PERSON_NAME] [PERSON_NAME] [PERSON_NAME] (sir) [PERSON_NAME] Movle [PERSON_NAM…" at bounding box center [206, 136] width 352 height 28
type input "1000"
click at [471, 197] on div "Name: [PERSON_NAME] Membership: No Active Membership Total Visits: 2 Card on fi…" at bounding box center [487, 117] width 187 height 293
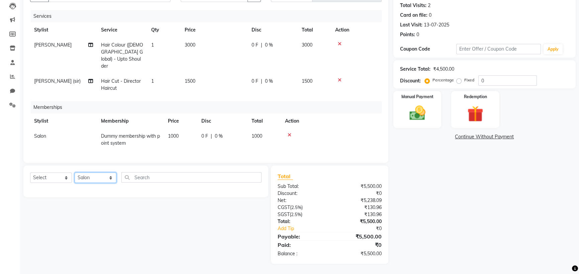
click at [113, 172] on select "Select Stylist [PERSON_NAME] [PERSON_NAME] [PERSON_NAME] (sir) [PERSON_NAME] Mo…" at bounding box center [96, 177] width 42 height 10
click at [49, 172] on select "Select Service Product Package Voucher Prepaid Gift Card" at bounding box center [51, 177] width 42 height 10
select select "product"
click at [32, 172] on select "Select Service Product Package Voucher Prepaid Gift Card" at bounding box center [51, 177] width 42 height 10
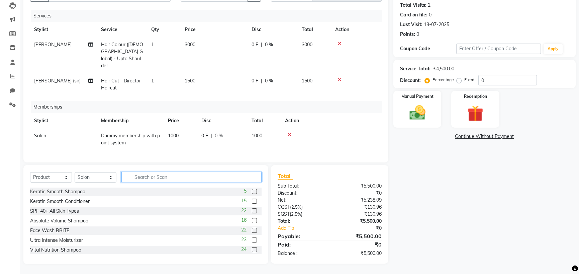
click at [186, 172] on input "text" at bounding box center [191, 177] width 140 height 10
type input "ser"
click at [58, 188] on div "Argan Secrets Serum" at bounding box center [53, 191] width 46 height 7
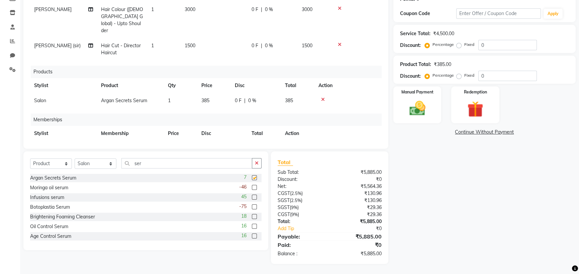
checkbox input "false"
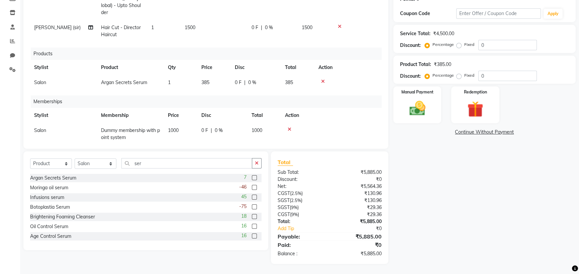
scroll to position [47, 0]
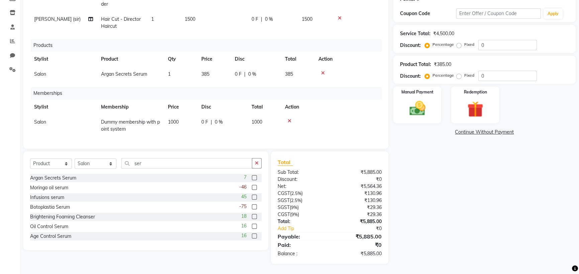
click at [227, 69] on td "385" at bounding box center [213, 74] width 33 height 15
select select "70617"
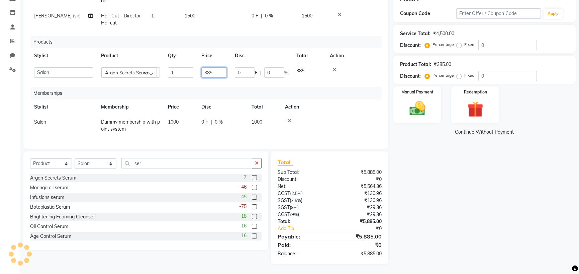
drag, startPoint x: 224, startPoint y: 70, endPoint x: 209, endPoint y: 75, distance: 15.7
click at [214, 74] on input "385" at bounding box center [213, 72] width 25 height 10
click at [180, 85] on div "Services Stylist Service Qty Price Disc Total Action [PERSON_NAME] Hair Colour …" at bounding box center [206, 58] width 352 height 167
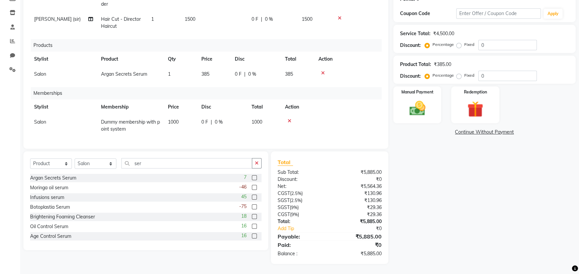
click at [215, 67] on td "385" at bounding box center [213, 74] width 33 height 15
select select "70617"
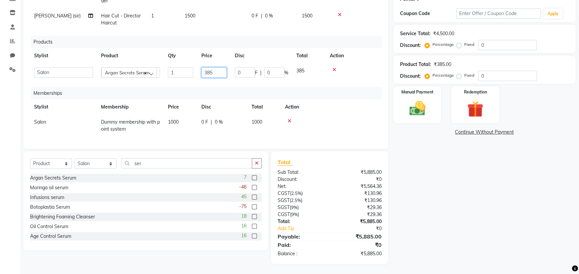
click at [222, 69] on input "385" at bounding box center [213, 72] width 25 height 10
type input "3"
type input "1100"
click at [491, 239] on div "Name: [PERSON_NAME] Membership: No Active Membership Total Visits: 2 Card on fi…" at bounding box center [487, 103] width 187 height 322
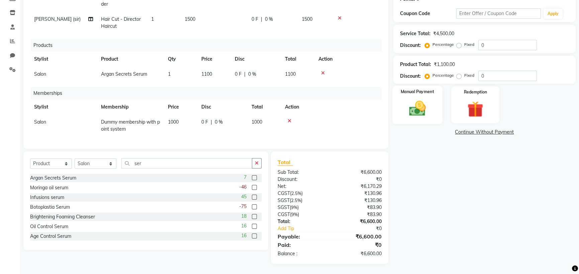
click at [435, 124] on div "Manual Payment" at bounding box center [418, 105] width 50 height 38
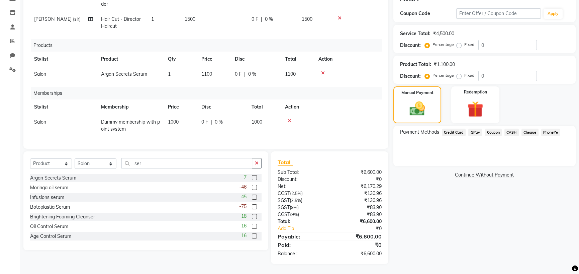
click at [461, 136] on span "Credit Card" at bounding box center [454, 133] width 24 height 8
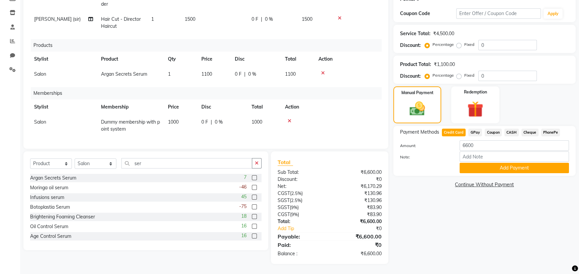
scroll to position [140, 0]
click at [489, 173] on button "Add Payment" at bounding box center [514, 168] width 109 height 10
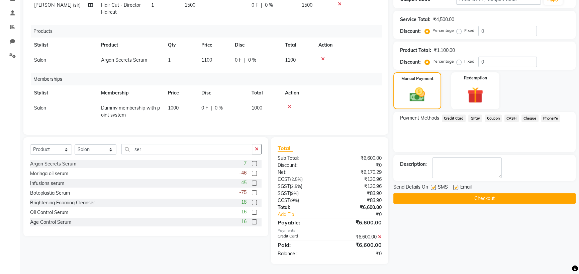
click at [478, 203] on button "Checkout" at bounding box center [485, 198] width 182 height 10
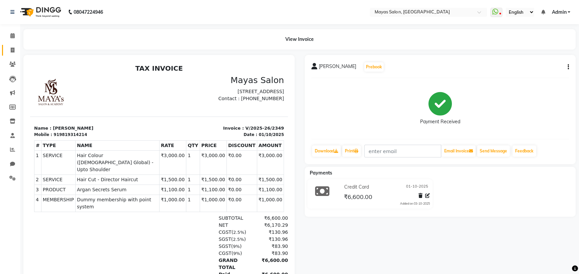
click at [10, 46] on link "Invoice" at bounding box center [10, 50] width 16 height 11
select select "7571"
select select "service"
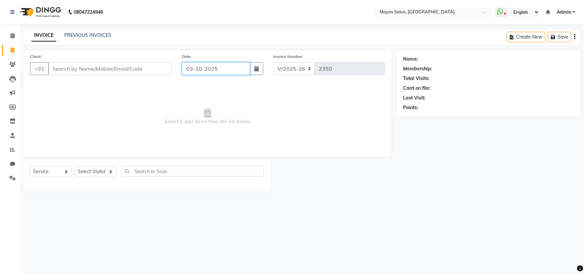
click at [234, 75] on input "03-10-2025" at bounding box center [216, 68] width 68 height 13
select select "10"
select select "2025"
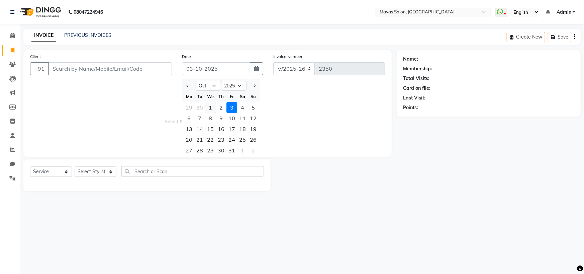
click at [216, 113] on div "1" at bounding box center [210, 107] width 11 height 11
type input "01-10-2025"
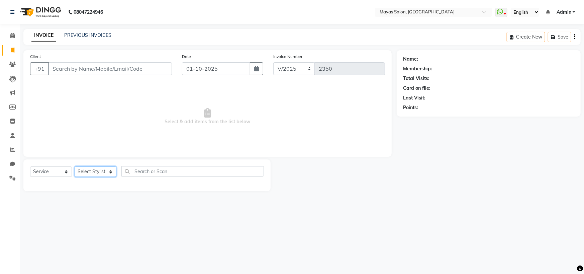
click at [105, 177] on select "Select Stylist [PERSON_NAME] [PERSON_NAME] [PERSON_NAME] (sir) [PERSON_NAME] Mo…" at bounding box center [96, 171] width 42 height 10
click at [343, 191] on div at bounding box center [334, 175] width 126 height 32
click at [390, 201] on main "INVOICE PREVIOUS INVOICES Create New Save Client +91 Date [DATE] Invoice Number…" at bounding box center [302, 115] width 564 height 172
click at [214, 75] on input "01-10-2025" at bounding box center [216, 68] width 68 height 13
select select "10"
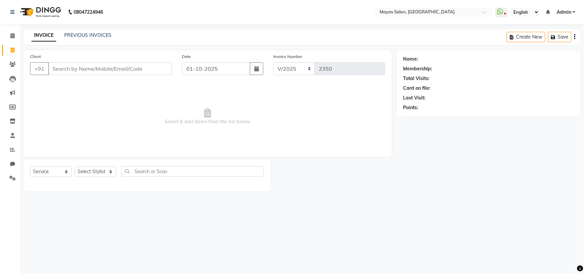
select select "2025"
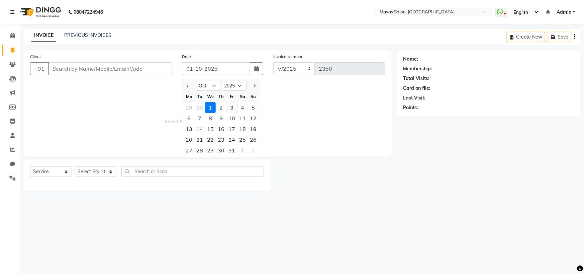
click at [237, 113] on div "3" at bounding box center [232, 107] width 11 height 11
type input "03-10-2025"
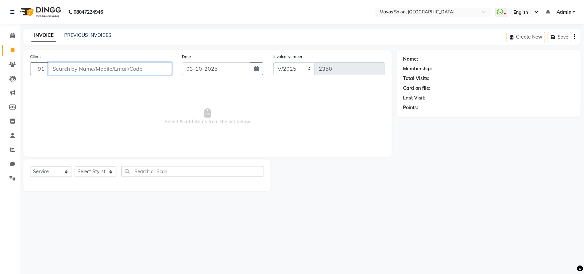
click at [115, 75] on input "Client" at bounding box center [110, 68] width 124 height 13
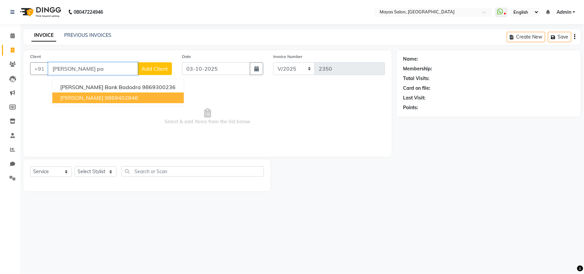
click at [155, 103] on button "[PERSON_NAME] 9869402946" at bounding box center [118, 97] width 132 height 11
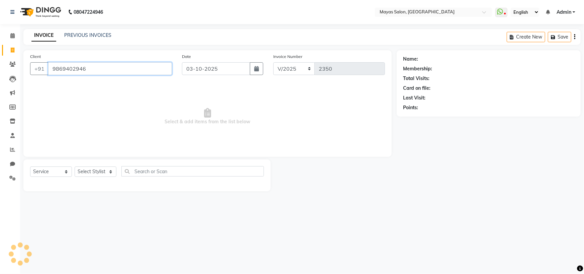
type input "9869402946"
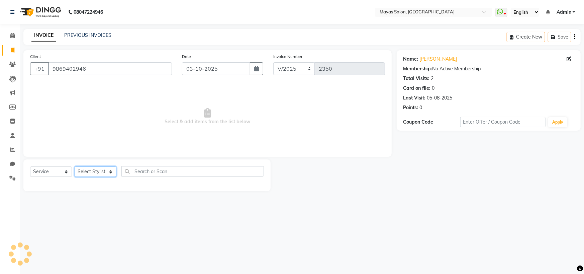
click at [110, 177] on select "Select Stylist [PERSON_NAME] [PERSON_NAME] [PERSON_NAME] (sir) [PERSON_NAME] Mo…" at bounding box center [96, 171] width 42 height 10
select select "67456"
click at [77, 177] on select "Select Stylist [PERSON_NAME] [PERSON_NAME] [PERSON_NAME] (sir) [PERSON_NAME] Mo…" at bounding box center [96, 171] width 42 height 10
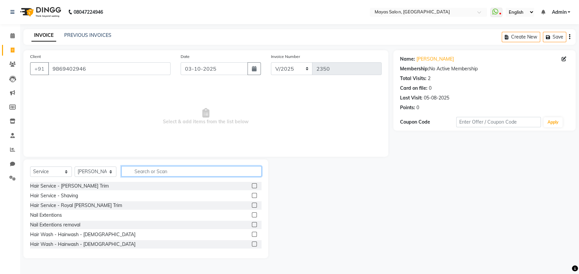
click at [153, 176] on input "text" at bounding box center [191, 171] width 140 height 10
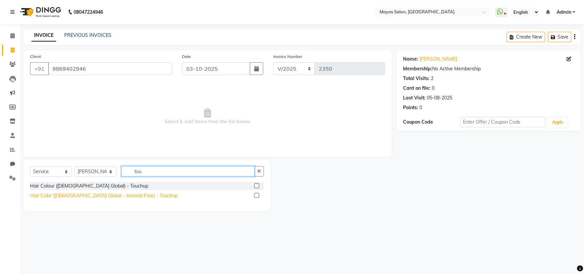
type input "tou"
click at [115, 199] on div "Hair Color ([DEMOGRAPHIC_DATA] Global - Amonia Free) - Touchup" at bounding box center [104, 195] width 148 height 7
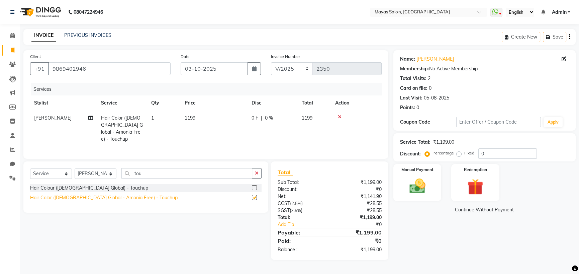
checkbox input "false"
click at [217, 128] on td "1199" at bounding box center [214, 128] width 67 height 36
select select "67456"
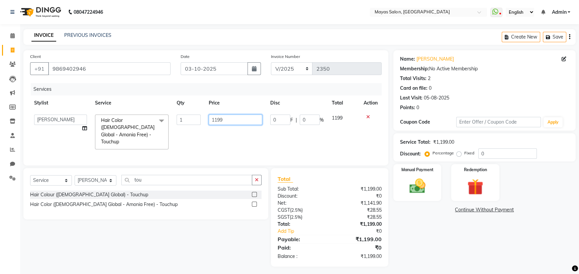
drag, startPoint x: 232, startPoint y: 138, endPoint x: 205, endPoint y: 142, distance: 26.7
click at [205, 142] on td "1199" at bounding box center [236, 131] width 62 height 43
type input "1500"
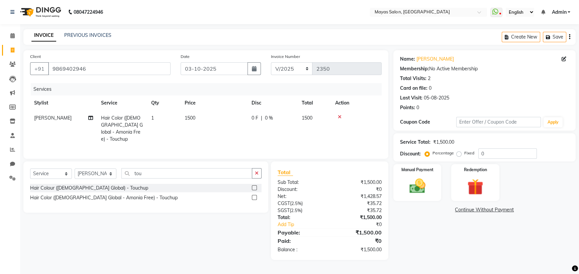
click at [427, 249] on div "Name: [PERSON_NAME] Membership: No Active Membership Total Visits: 2 Card on fi…" at bounding box center [487, 154] width 187 height 209
click at [413, 195] on img at bounding box center [417, 185] width 27 height 19
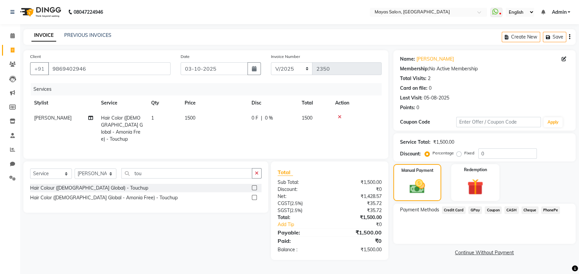
scroll to position [28, 0]
click at [482, 207] on span "GPay" at bounding box center [476, 210] width 14 height 8
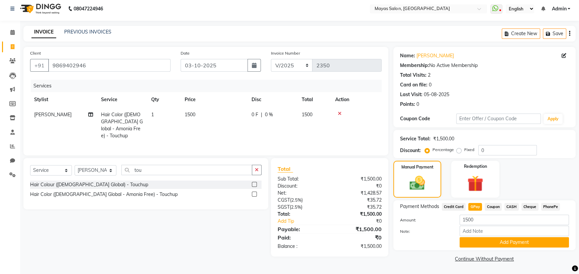
click at [502, 205] on span "Coupon" at bounding box center [493, 207] width 17 height 8
click at [501, 247] on button "Add Payment" at bounding box center [514, 242] width 109 height 10
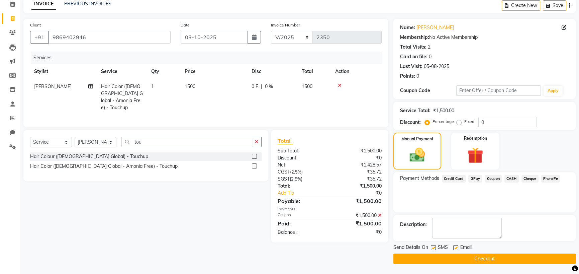
scroll to position [64, 0]
click at [106, 137] on select "Select Stylist [PERSON_NAME] [PERSON_NAME] [PERSON_NAME] (sir) [PERSON_NAME] Mo…" at bounding box center [96, 142] width 42 height 10
select select "70617"
click at [77, 137] on select "Select Stylist [PERSON_NAME] [PERSON_NAME] [PERSON_NAME] (sir) [PERSON_NAME] Mo…" at bounding box center [96, 142] width 42 height 10
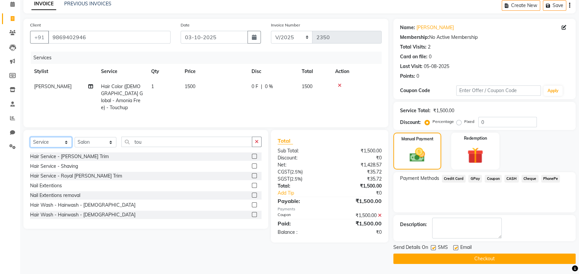
click at [60, 137] on select "Select Service Product Membership Package Voucher Prepaid Gift Card" at bounding box center [51, 142] width 42 height 10
select select "product"
click at [32, 137] on select "Select Service Product Membership Package Voucher Prepaid Gift Card" at bounding box center [51, 142] width 42 height 10
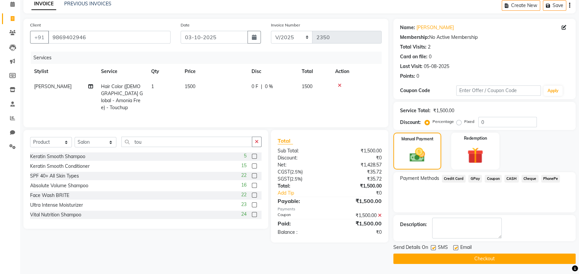
click at [252, 137] on button "button" at bounding box center [257, 142] width 10 height 10
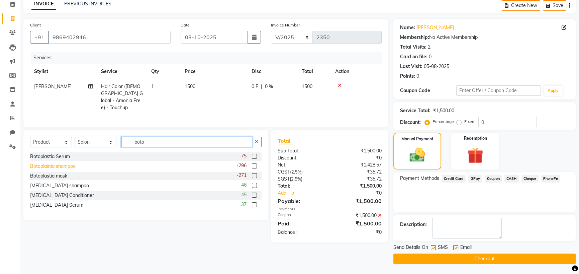
type input "boto"
click at [62, 163] on div "Botoplastia shampoo" at bounding box center [53, 166] width 46 height 7
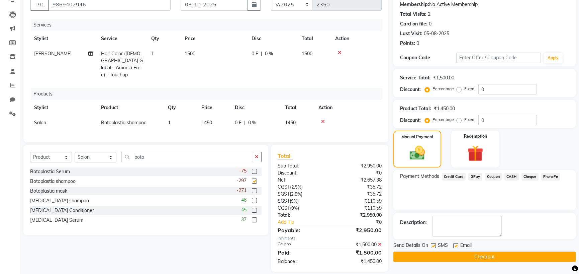
checkbox input "false"
click at [202, 130] on td "1450" at bounding box center [213, 122] width 33 height 15
select select "70617"
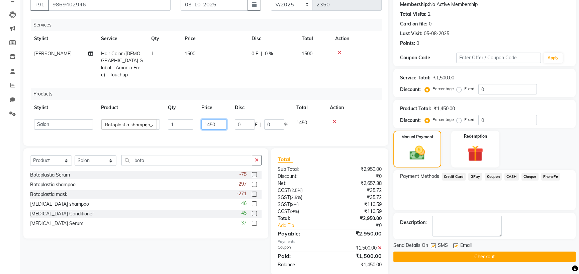
click at [216, 130] on input "1450" at bounding box center [213, 124] width 25 height 10
click at [218, 130] on input "1450" at bounding box center [213, 124] width 25 height 10
type input "1500"
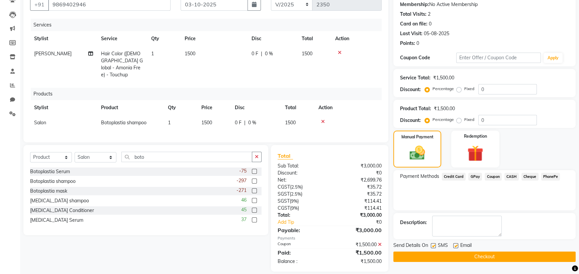
click at [532, 167] on div "Manual Payment Redemption" at bounding box center [485, 149] width 192 height 37
click at [478, 180] on span "GPay" at bounding box center [476, 177] width 14 height 8
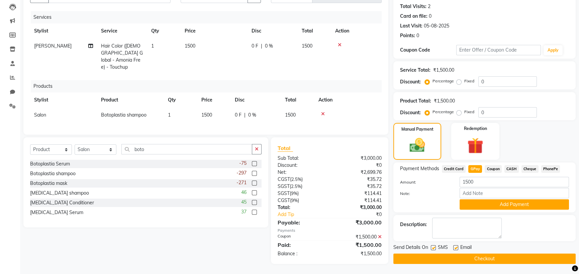
scroll to position [130, 0]
click at [495, 199] on button "Add Payment" at bounding box center [514, 204] width 109 height 10
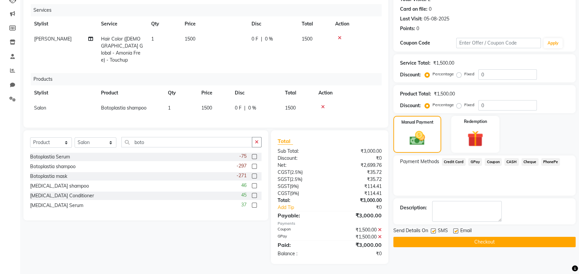
scroll to position [122, 0]
click at [450, 237] on button "Checkout" at bounding box center [485, 242] width 182 height 10
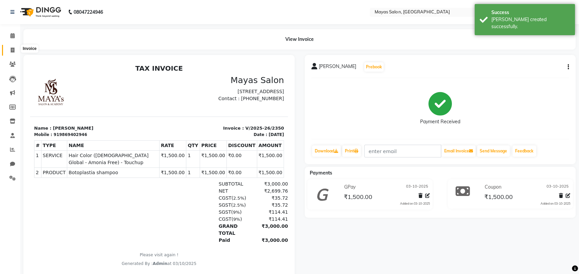
click at [11, 48] on icon at bounding box center [13, 50] width 4 height 5
select select "7571"
select select "service"
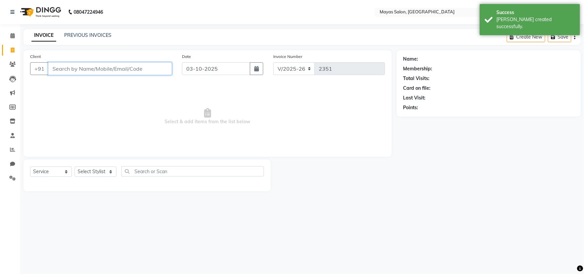
click at [126, 74] on input "Client" at bounding box center [110, 68] width 124 height 13
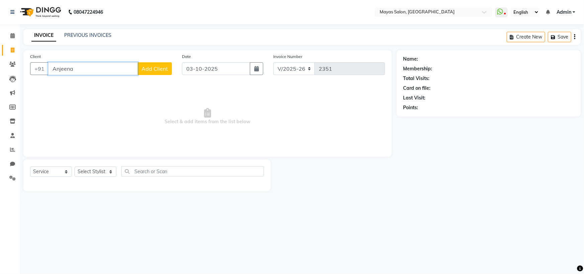
type input "Anjeena"
click at [152, 72] on span "Add Client" at bounding box center [155, 68] width 26 height 7
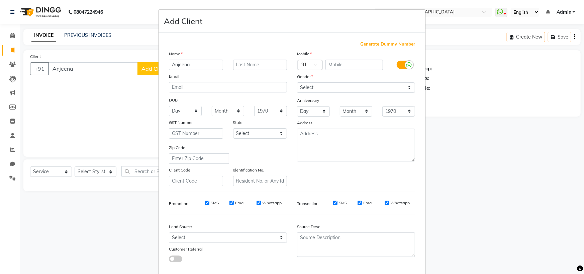
click at [366, 48] on span "Generate Dummy Number" at bounding box center [387, 44] width 55 height 7
type input "1334900000515"
checkbox input "false"
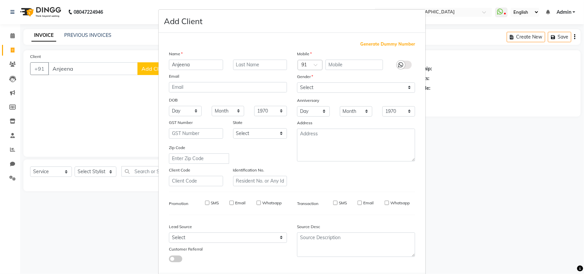
checkbox input "false"
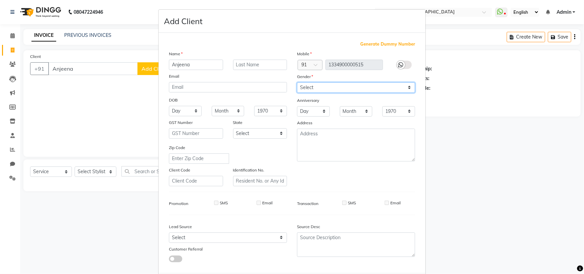
click at [358, 93] on select "Select [DEMOGRAPHIC_DATA] [DEMOGRAPHIC_DATA] Other Prefer Not To Say" at bounding box center [356, 87] width 118 height 10
select select "[DEMOGRAPHIC_DATA]"
click at [297, 93] on select "Select [DEMOGRAPHIC_DATA] [DEMOGRAPHIC_DATA] Other Prefer Not To Say" at bounding box center [356, 87] width 118 height 10
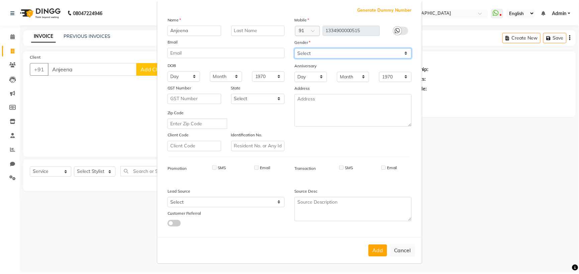
scroll to position [96, 0]
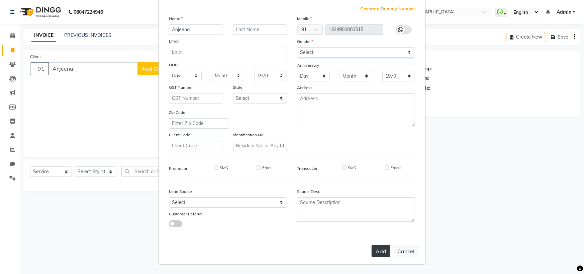
click at [372, 245] on button "Add" at bounding box center [381, 251] width 19 height 12
type input "1334900000515"
select select
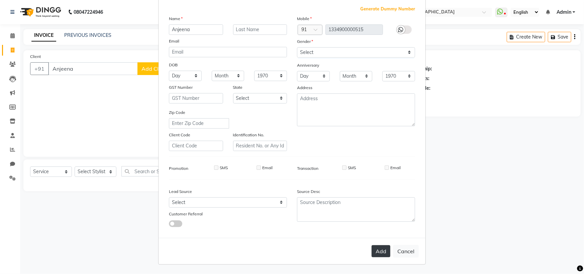
select select
checkbox input "false"
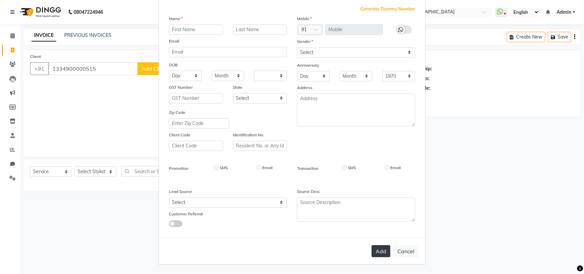
checkbox input "false"
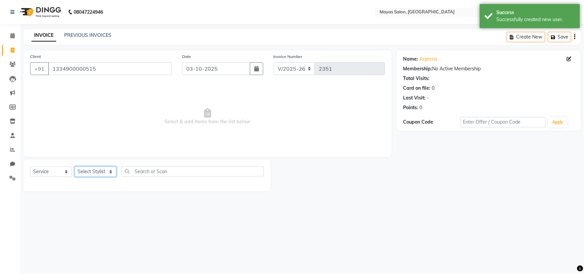
click at [111, 177] on select "Select Stylist [PERSON_NAME] [PERSON_NAME] [PERSON_NAME] (sir) [PERSON_NAME] Mo…" at bounding box center [96, 171] width 42 height 10
select select "67460"
click at [77, 177] on select "Select Stylist [PERSON_NAME] [PERSON_NAME] [PERSON_NAME] (sir) [PERSON_NAME] Mo…" at bounding box center [96, 171] width 42 height 10
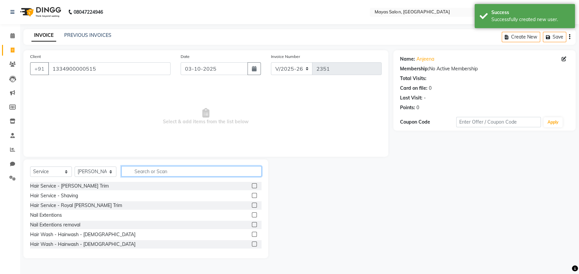
click at [157, 176] on input "text" at bounding box center [191, 171] width 140 height 10
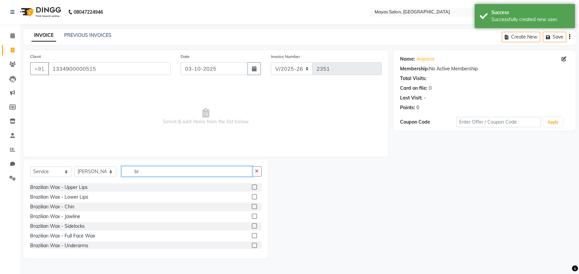
scroll to position [33, 0]
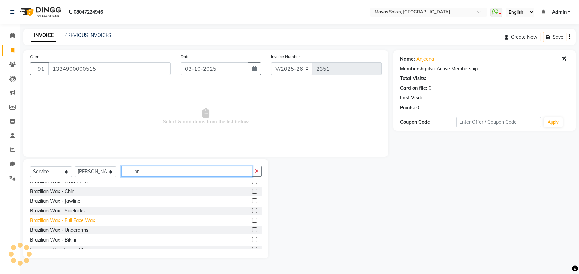
type input "br"
click at [79, 224] on div "Brazilian Wax - Full Face Wax" at bounding box center [62, 220] width 65 height 7
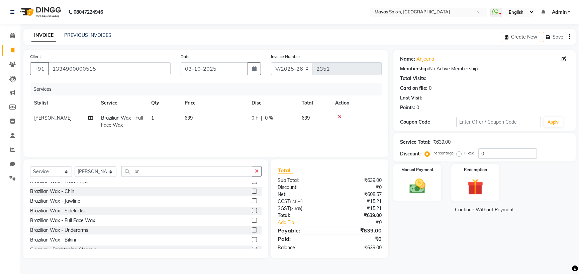
click at [200, 133] on td "639" at bounding box center [214, 121] width 67 height 22
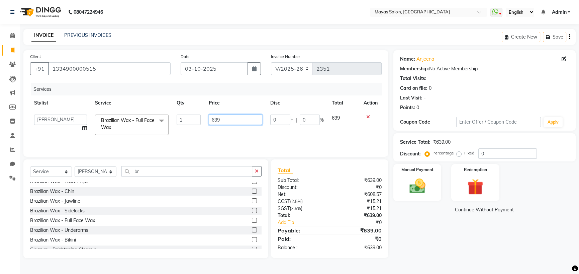
drag, startPoint x: 206, startPoint y: 141, endPoint x: 194, endPoint y: 139, distance: 11.9
click at [194, 139] on tr "[PERSON_NAME] [PERSON_NAME] [PERSON_NAME] (sir) [PERSON_NAME] Movle [PERSON_NAM…" at bounding box center [206, 124] width 352 height 28
click at [418, 195] on img at bounding box center [417, 185] width 27 height 19
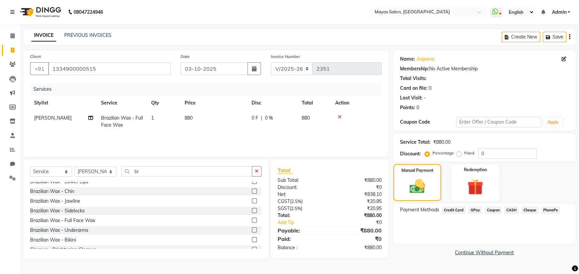
click at [479, 214] on span "GPay" at bounding box center [476, 210] width 14 height 8
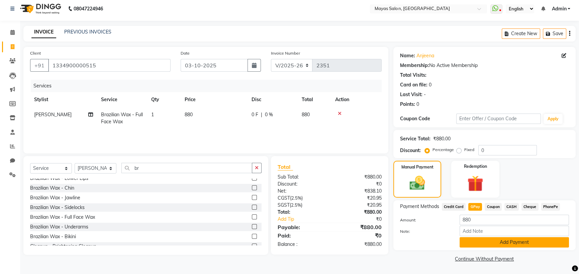
click at [482, 242] on button "Add Payment" at bounding box center [514, 242] width 109 height 10
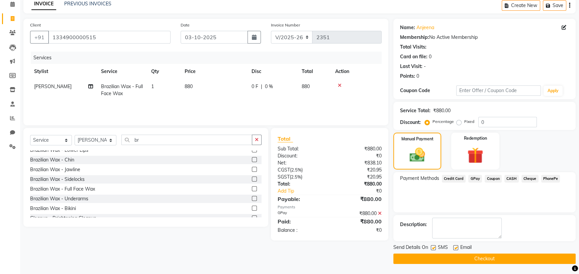
scroll to position [64, 0]
click at [484, 256] on button "Checkout" at bounding box center [485, 258] width 182 height 10
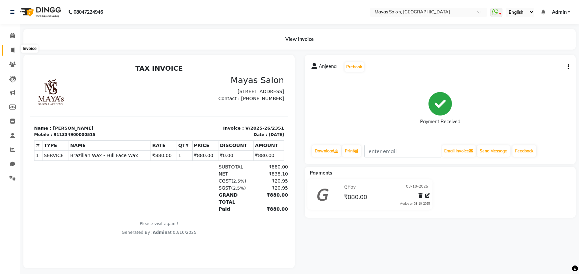
click at [13, 52] on icon at bounding box center [13, 50] width 4 height 5
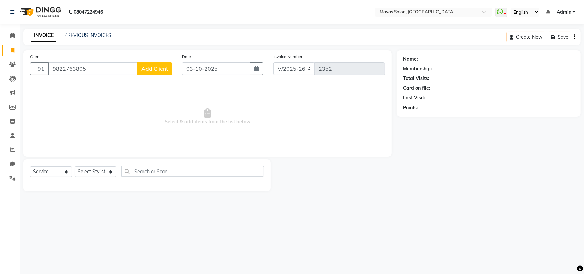
click at [154, 75] on button "Add Client" at bounding box center [155, 68] width 34 height 13
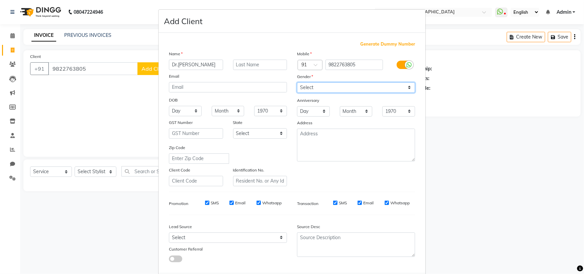
click at [323, 93] on select "Select [DEMOGRAPHIC_DATA] [DEMOGRAPHIC_DATA] Other Prefer Not To Say" at bounding box center [356, 87] width 118 height 10
click at [297, 93] on select "Select [DEMOGRAPHIC_DATA] [DEMOGRAPHIC_DATA] Other Prefer Not To Say" at bounding box center [356, 87] width 118 height 10
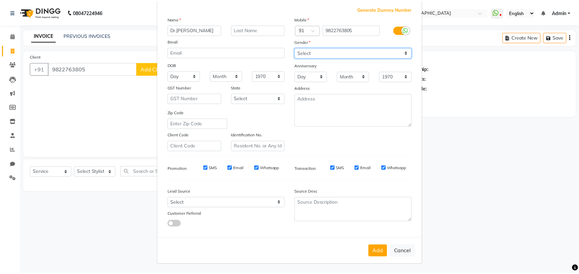
scroll to position [96, 0]
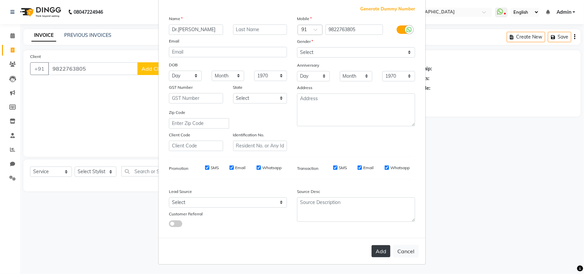
click at [372, 245] on button "Add" at bounding box center [381, 251] width 19 height 12
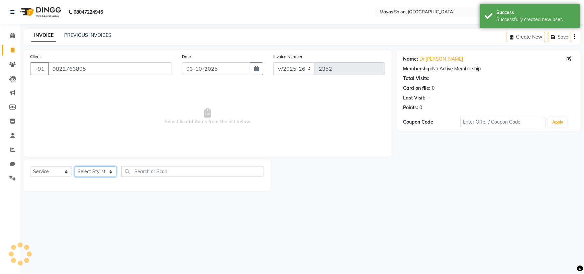
click at [113, 177] on select "Select Stylist [PERSON_NAME] [PERSON_NAME] [PERSON_NAME] (sir) [PERSON_NAME] Mo…" at bounding box center [96, 171] width 42 height 10
click at [77, 177] on select "Select Stylist [PERSON_NAME] [PERSON_NAME] [PERSON_NAME] (sir) [PERSON_NAME] Mo…" at bounding box center [96, 171] width 42 height 10
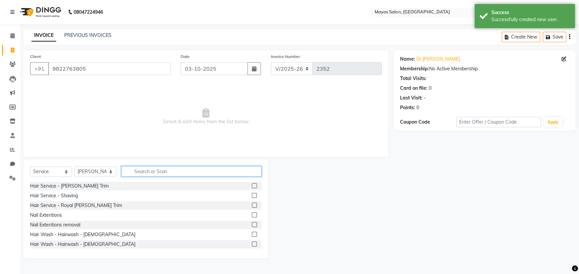
click at [163, 176] on input "text" at bounding box center [191, 171] width 140 height 10
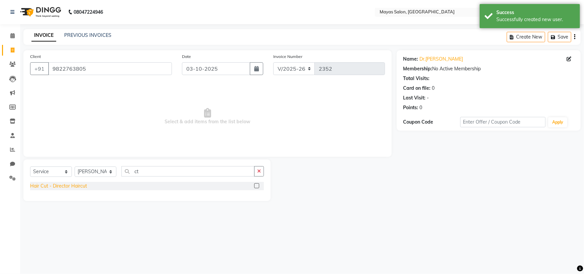
click at [69, 189] on div "Hair Cut - Director Haircut" at bounding box center [58, 185] width 57 height 7
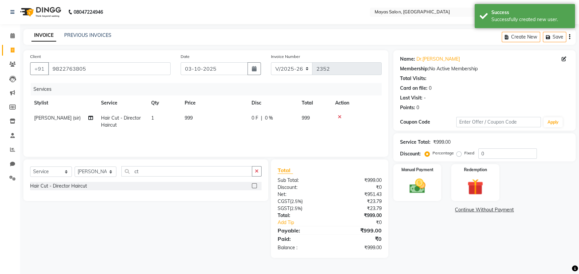
click at [193, 121] on span "999" at bounding box center [189, 118] width 8 height 6
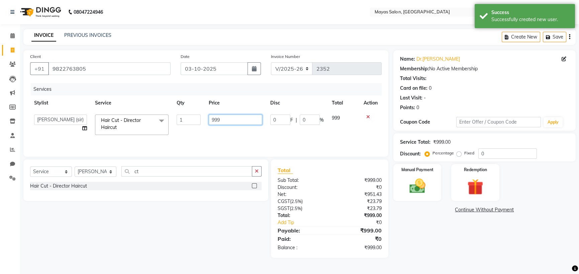
drag, startPoint x: 195, startPoint y: 147, endPoint x: 178, endPoint y: 149, distance: 16.9
click at [178, 139] on tr "[PERSON_NAME] [PERSON_NAME] [PERSON_NAME] (sir) [PERSON_NAME] Movle [PERSON_NAM…" at bounding box center [206, 124] width 352 height 28
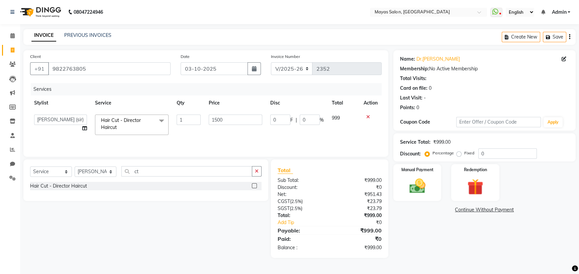
click at [230, 20] on nav "08047224946 Select Location × Mayas Salon, Thane WhatsApp Status ✕ Status: Disc…" at bounding box center [289, 12] width 579 height 24
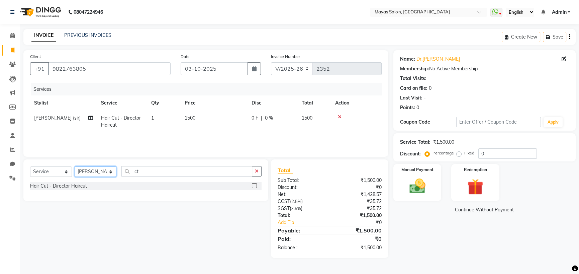
click at [103, 177] on select "Select Stylist [PERSON_NAME] [PERSON_NAME] [PERSON_NAME] (sir) [PERSON_NAME] Mo…" at bounding box center [96, 171] width 42 height 10
click at [77, 177] on select "Select Stylist [PERSON_NAME] [PERSON_NAME] [PERSON_NAME] (sir) [PERSON_NAME] Mo…" at bounding box center [96, 171] width 42 height 10
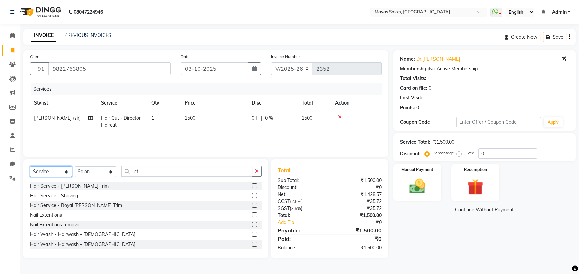
click at [60, 177] on select "Select Service Product Membership Package Voucher Prepaid Gift Card" at bounding box center [51, 171] width 42 height 10
click at [32, 177] on select "Select Service Product Membership Package Voucher Prepaid Gift Card" at bounding box center [51, 171] width 42 height 10
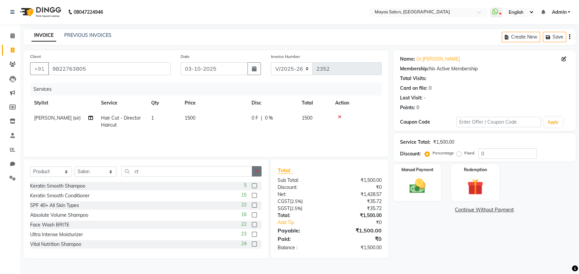
click at [255, 176] on button "button" at bounding box center [257, 171] width 10 height 10
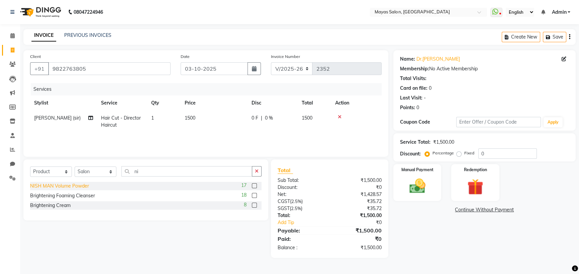
click at [69, 189] on div "NISH MAN Volume Powder" at bounding box center [59, 185] width 59 height 7
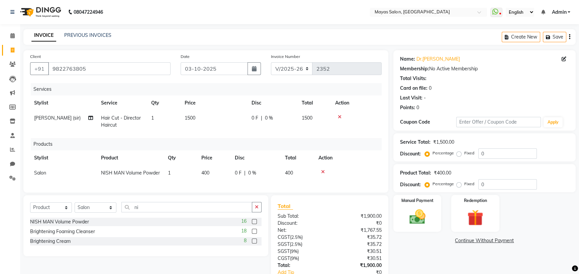
click at [214, 180] on td "400" at bounding box center [213, 172] width 33 height 15
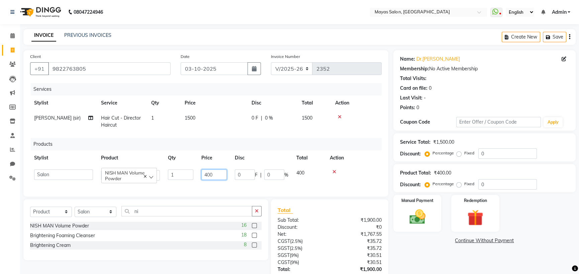
drag, startPoint x: 219, startPoint y: 199, endPoint x: 131, endPoint y: 207, distance: 88.3
click at [131, 184] on tr "[PERSON_NAME] [PERSON_NAME] [PERSON_NAME] (sir) [PERSON_NAME] Movle [PERSON_NAM…" at bounding box center [206, 174] width 352 height 19
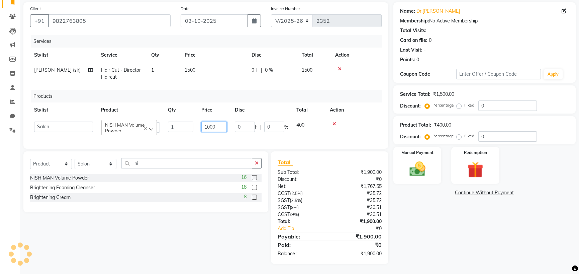
scroll to position [100, 0]
click at [425, 159] on img at bounding box center [417, 168] width 27 height 19
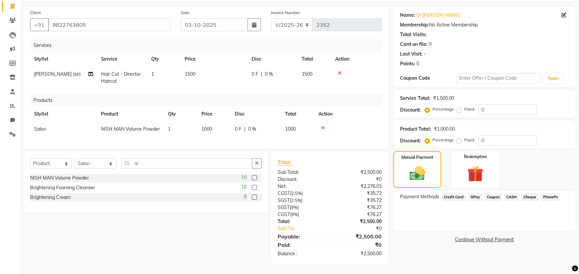
click at [480, 193] on span "GPay" at bounding box center [476, 197] width 14 height 8
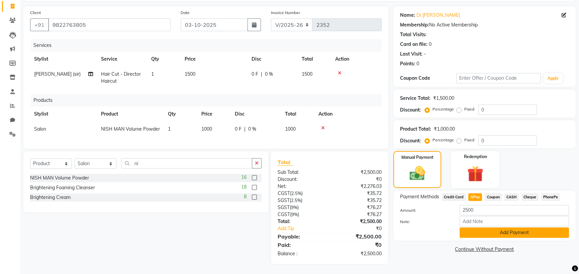
click at [487, 227] on button "Add Payment" at bounding box center [514, 232] width 109 height 10
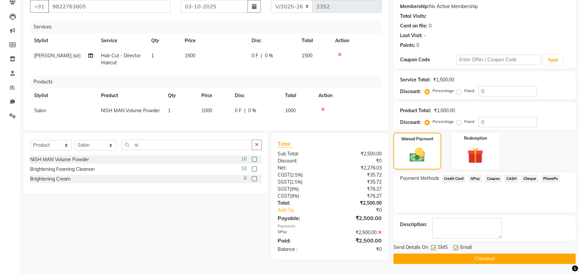
click at [491, 258] on button "Checkout" at bounding box center [485, 258] width 182 height 10
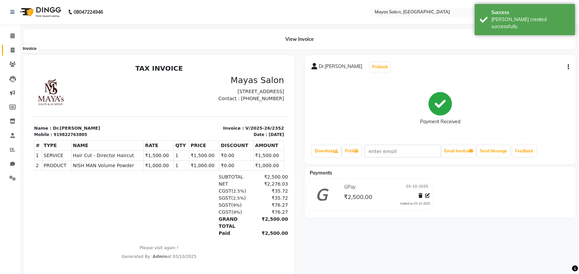
click at [14, 50] on icon at bounding box center [13, 50] width 4 height 5
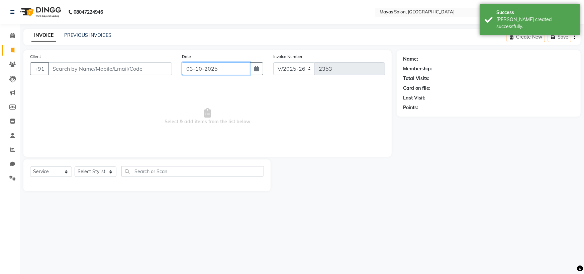
click at [211, 75] on input "03-10-2025" at bounding box center [216, 68] width 68 height 13
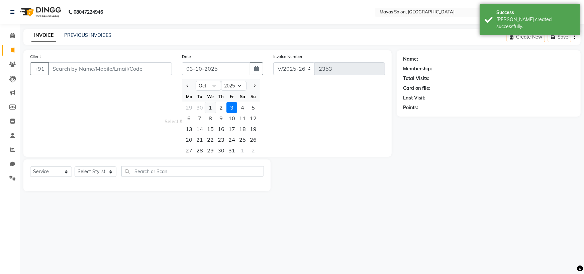
click at [216, 113] on div "1" at bounding box center [210, 107] width 11 height 11
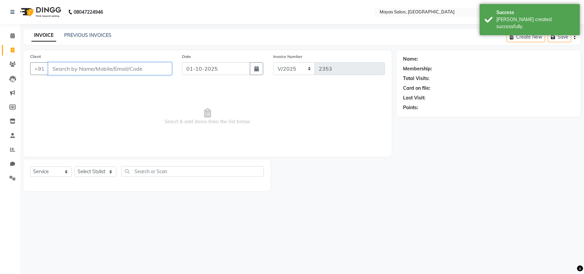
click at [134, 75] on input "Client" at bounding box center [110, 68] width 124 height 13
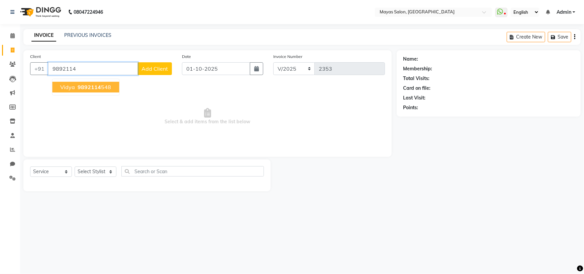
click at [101, 90] on span "9892114" at bounding box center [89, 87] width 23 height 7
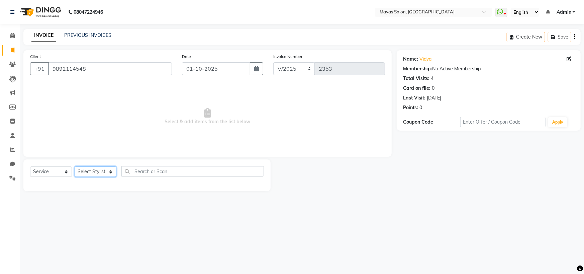
click at [101, 177] on select "Select Stylist [PERSON_NAME] [PERSON_NAME] [PERSON_NAME] (sir) [PERSON_NAME] Mo…" at bounding box center [96, 171] width 42 height 10
click at [77, 177] on select "Select Stylist [PERSON_NAME] [PERSON_NAME] [PERSON_NAME] (sir) [PERSON_NAME] Mo…" at bounding box center [96, 171] width 42 height 10
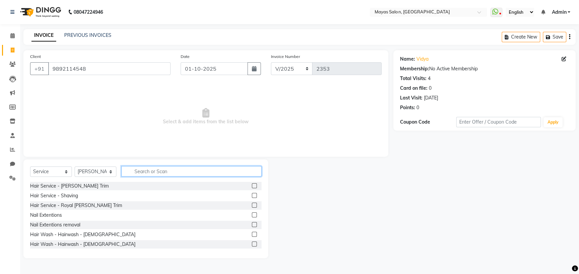
click at [174, 176] on input "text" at bounding box center [191, 171] width 140 height 10
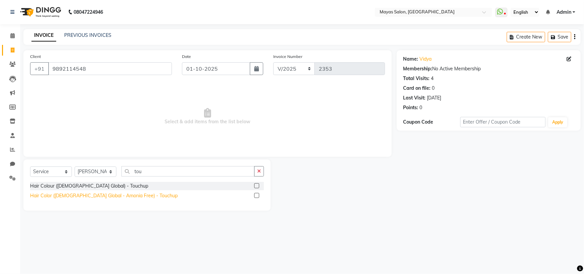
click at [142, 199] on div "Hair Color ([DEMOGRAPHIC_DATA] Global - Amonia Free) - Touchup" at bounding box center [104, 195] width 148 height 7
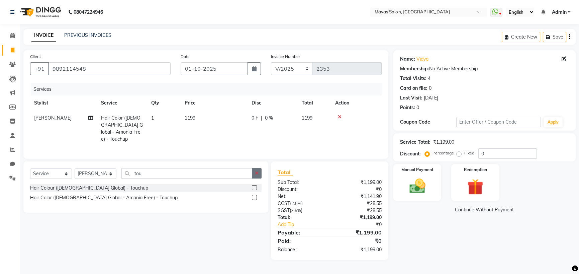
click at [256, 178] on button "button" at bounding box center [257, 173] width 10 height 10
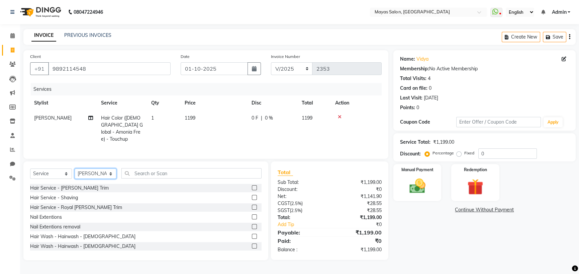
click at [104, 179] on select "Select Stylist [PERSON_NAME] [PERSON_NAME] [PERSON_NAME] (sir) [PERSON_NAME] Mo…" at bounding box center [96, 173] width 42 height 10
click at [77, 179] on select "Select Stylist [PERSON_NAME] [PERSON_NAME] [PERSON_NAME] (sir) [PERSON_NAME] Mo…" at bounding box center [96, 173] width 42 height 10
click at [202, 178] on input "text" at bounding box center [191, 173] width 140 height 10
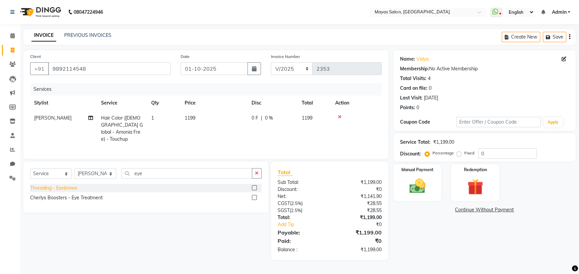
click at [63, 191] on div "Threading - Eyebrows" at bounding box center [53, 187] width 47 height 7
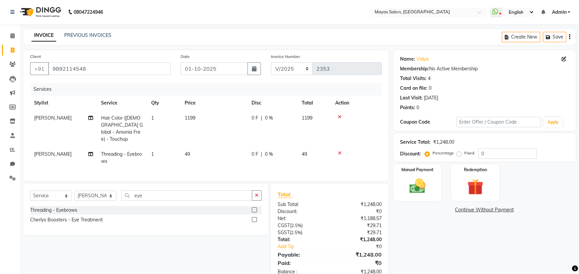
click at [197, 169] on td "49" at bounding box center [214, 158] width 67 height 22
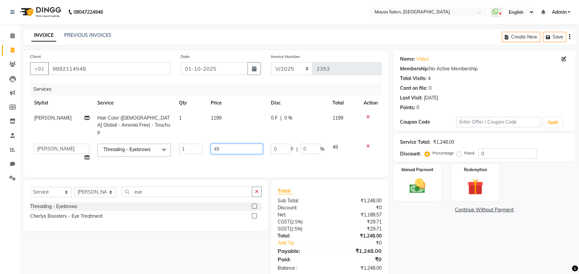
drag, startPoint x: 220, startPoint y: 164, endPoint x: 204, endPoint y: 164, distance: 15.4
click at [207, 164] on td "49" at bounding box center [237, 152] width 60 height 25
click at [244, 140] on td "1199" at bounding box center [237, 124] width 60 height 29
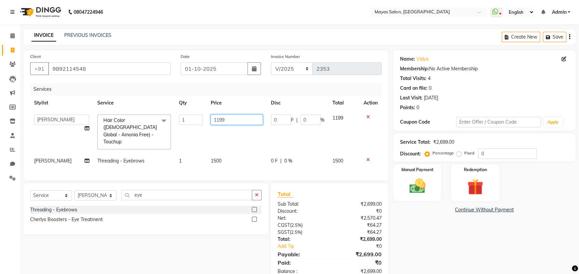
click at [243, 125] on input "1199" at bounding box center [237, 119] width 52 height 10
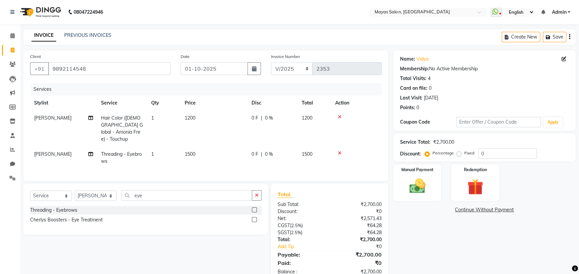
click at [432, 251] on div "Name: Vidya Membership: No Active Membership Total Visits: 4 Card on file: 0 La…" at bounding box center [487, 166] width 187 height 232
click at [218, 169] on td "1500" at bounding box center [214, 158] width 67 height 22
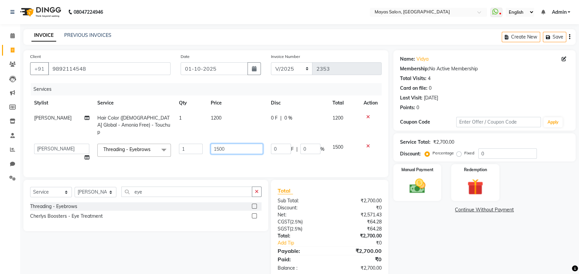
click at [227, 154] on input "1500" at bounding box center [237, 149] width 52 height 10
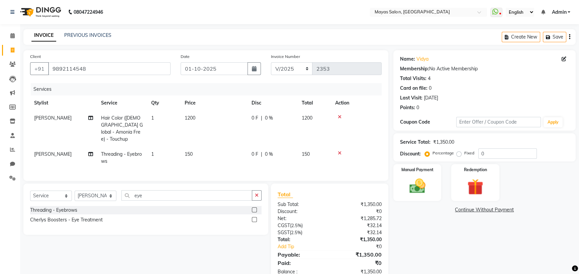
click at [466, 246] on div "Name: Vidya Membership: No Active Membership Total Visits: 4 Card on file: 0 La…" at bounding box center [487, 166] width 187 height 232
click at [423, 195] on img at bounding box center [417, 185] width 27 height 19
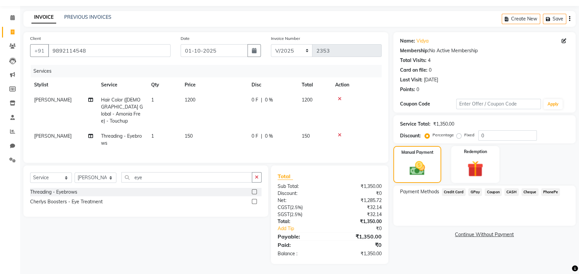
scroll to position [52, 0]
click at [480, 188] on span "GPay" at bounding box center [476, 192] width 14 height 8
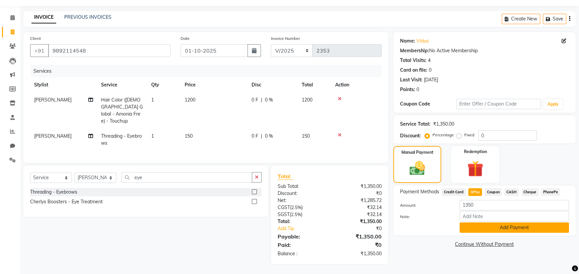
click at [509, 233] on button "Add Payment" at bounding box center [514, 227] width 109 height 10
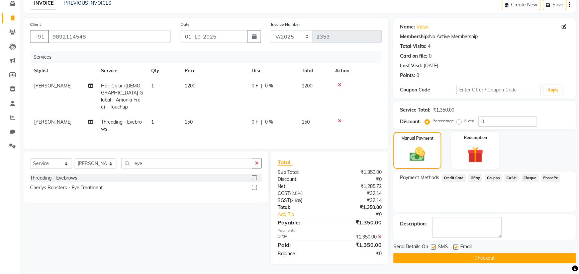
scroll to position [67, 0]
click at [518, 257] on button "Checkout" at bounding box center [485, 258] width 182 height 10
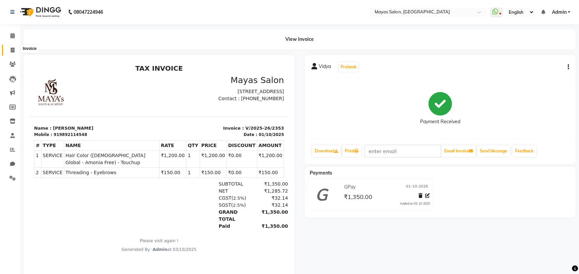
click at [11, 50] on icon at bounding box center [13, 50] width 4 height 5
